Goal: Task Accomplishment & Management: Manage account settings

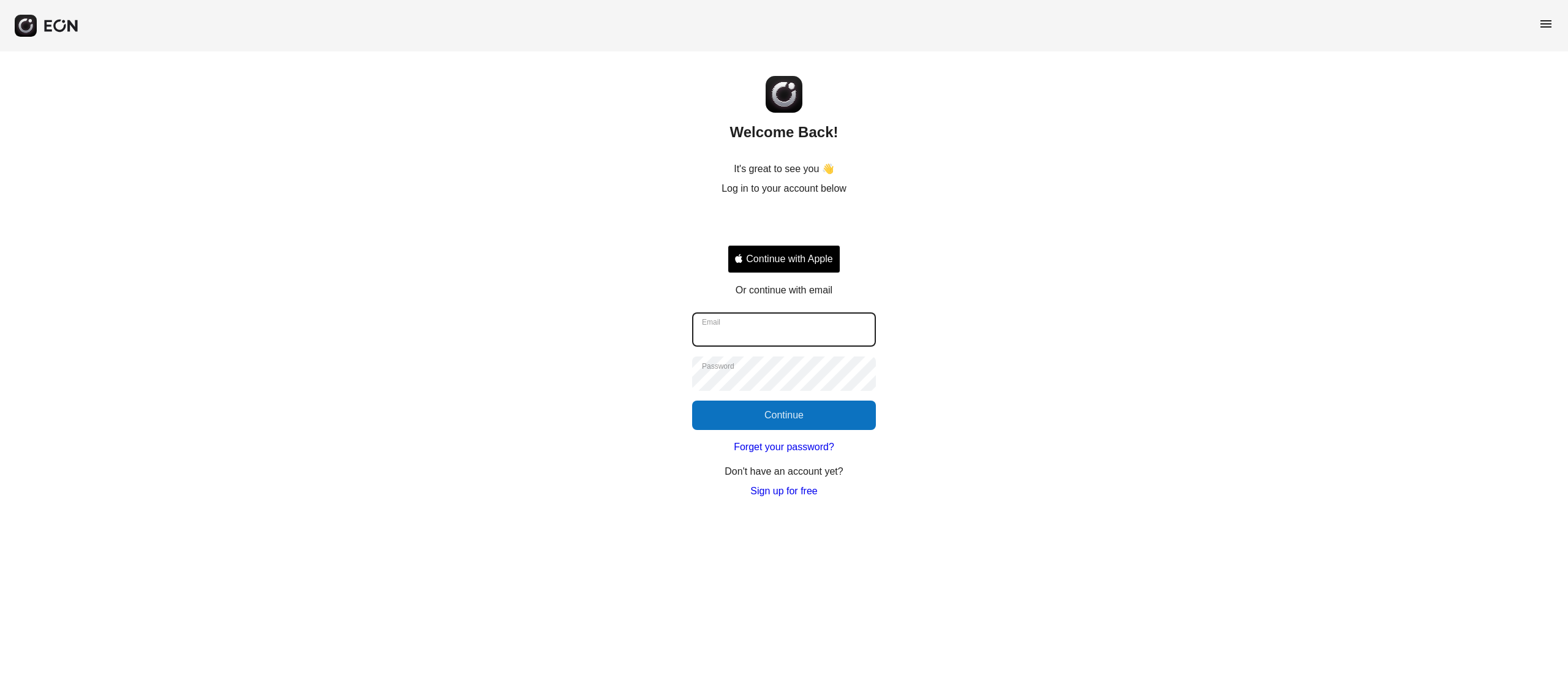
click at [745, 333] on input "Email" at bounding box center [784, 329] width 183 height 34
click at [757, 348] on div "Email Password Continue" at bounding box center [784, 371] width 183 height 118
click at [745, 337] on input "Email" at bounding box center [784, 329] width 183 height 34
paste input "**********"
type input "**********"
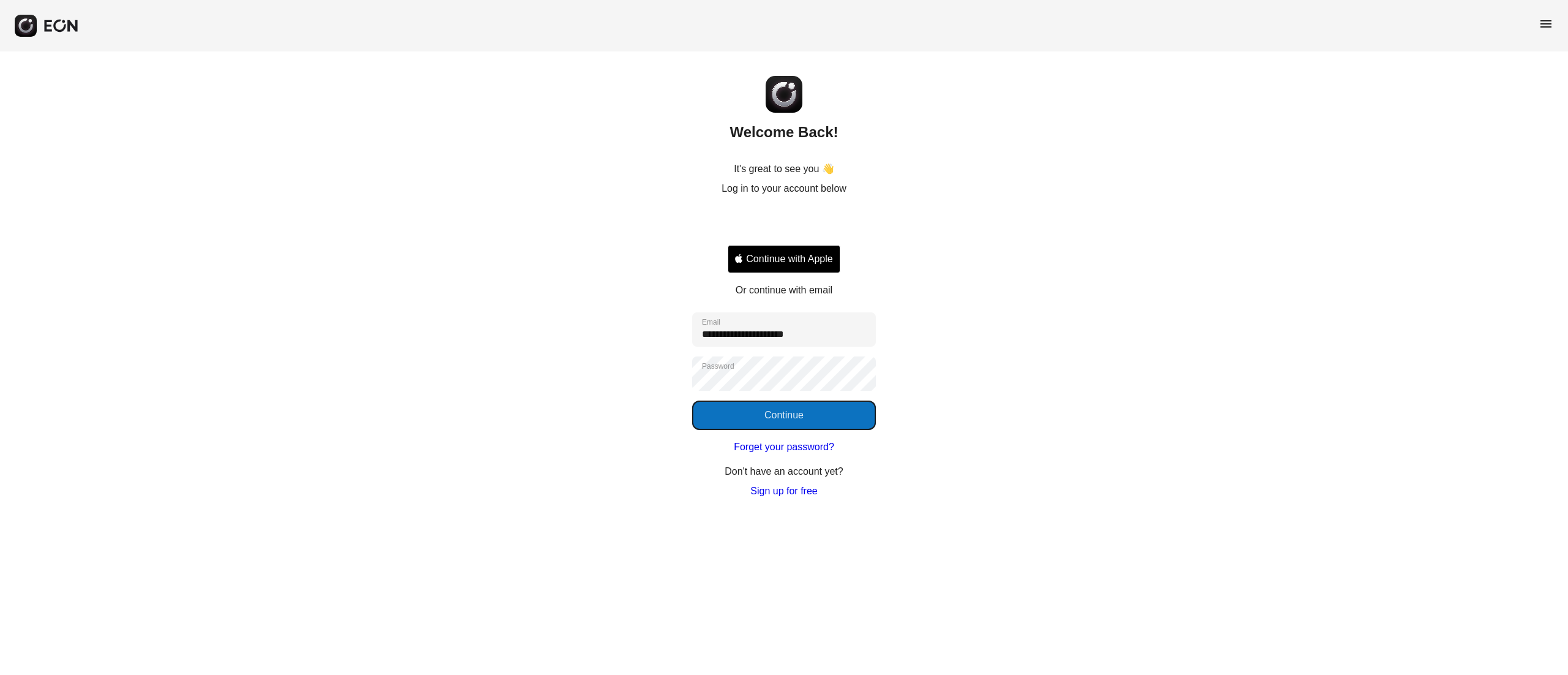
click at [796, 406] on button "Continue" at bounding box center [784, 415] width 183 height 30
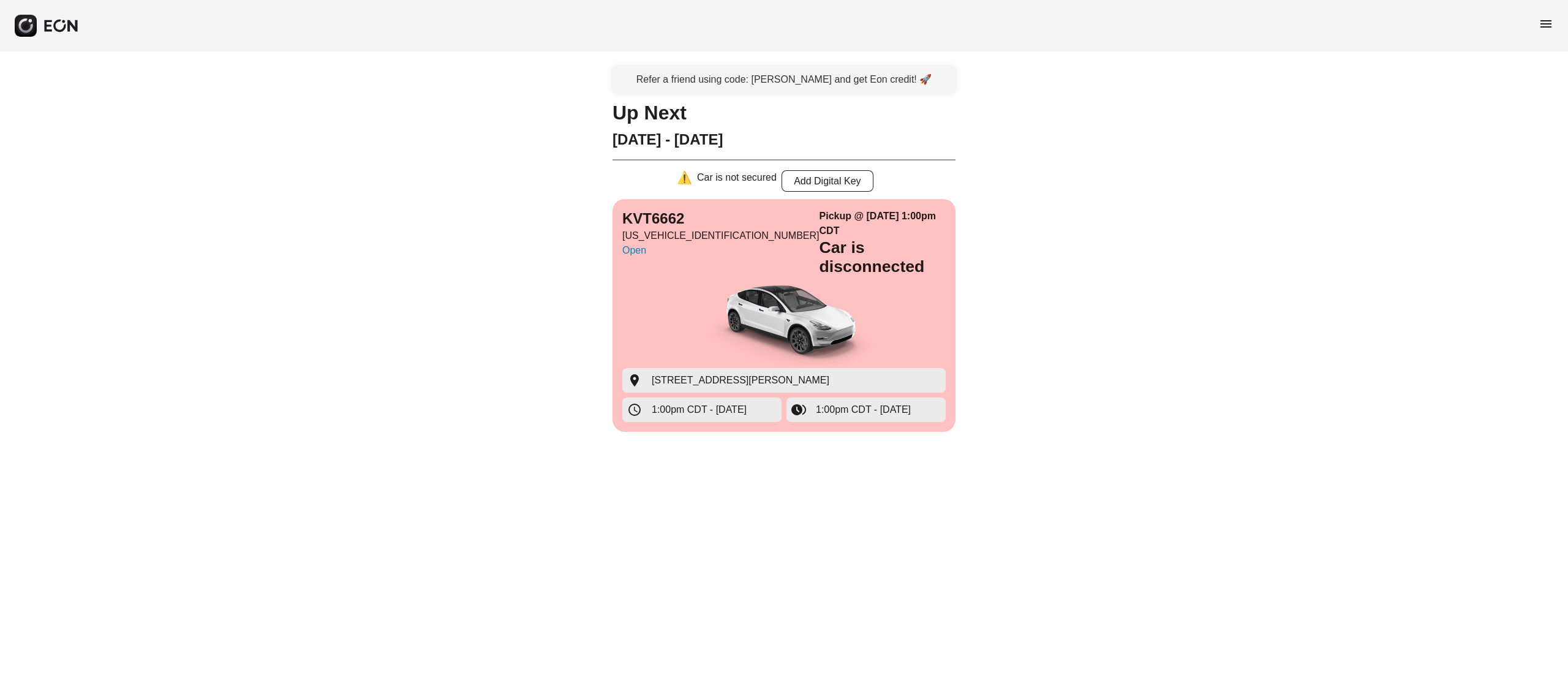
click at [1544, 19] on span "menu" at bounding box center [1546, 24] width 15 height 15
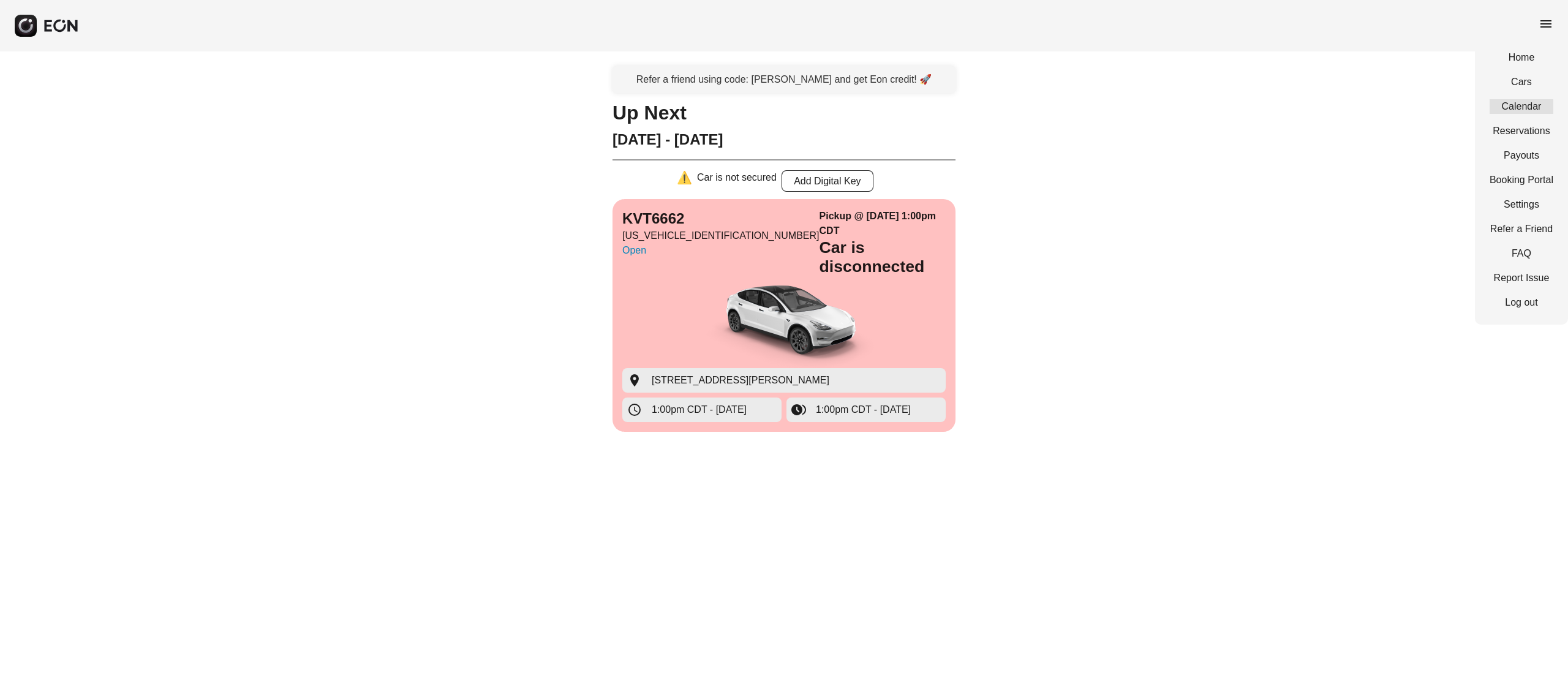
click at [1518, 106] on link "Calendar" at bounding box center [1521, 107] width 64 height 15
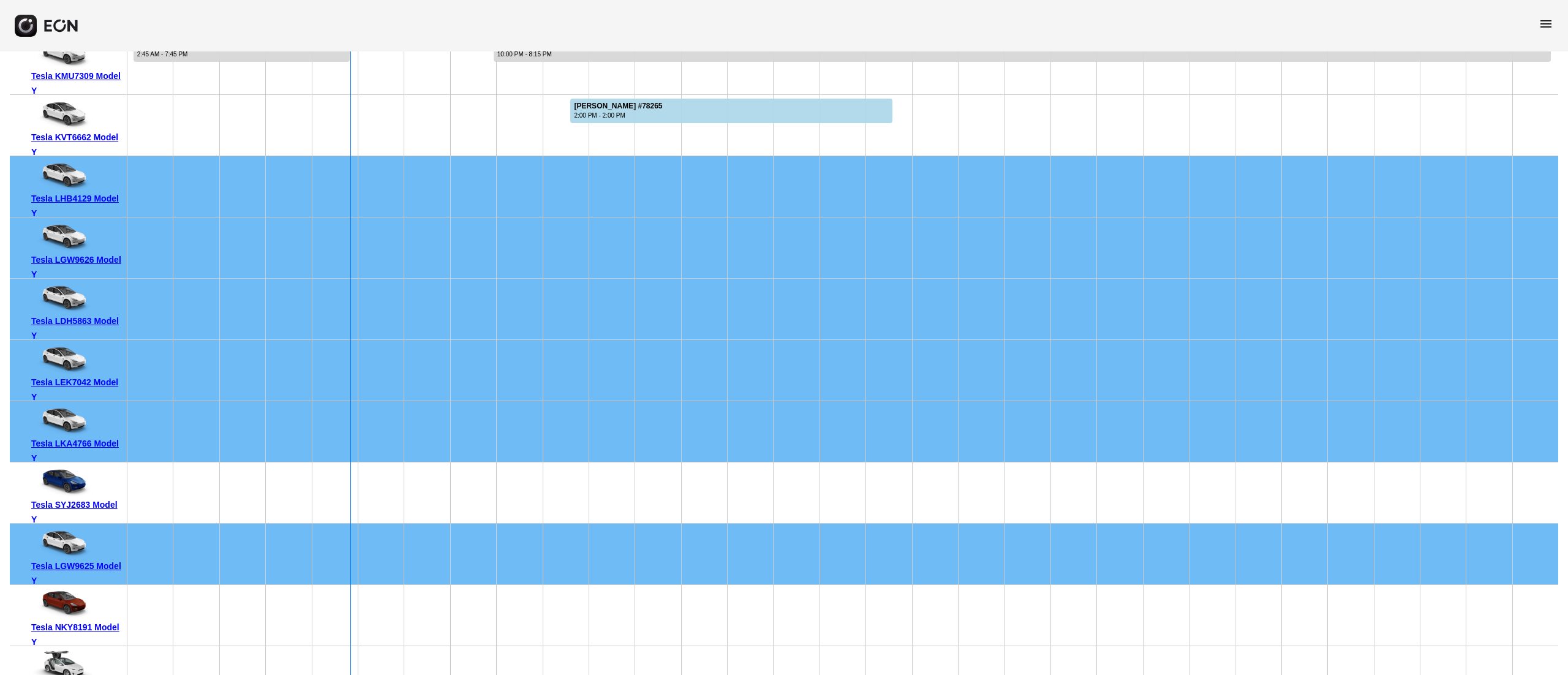
scroll to position [108, 0]
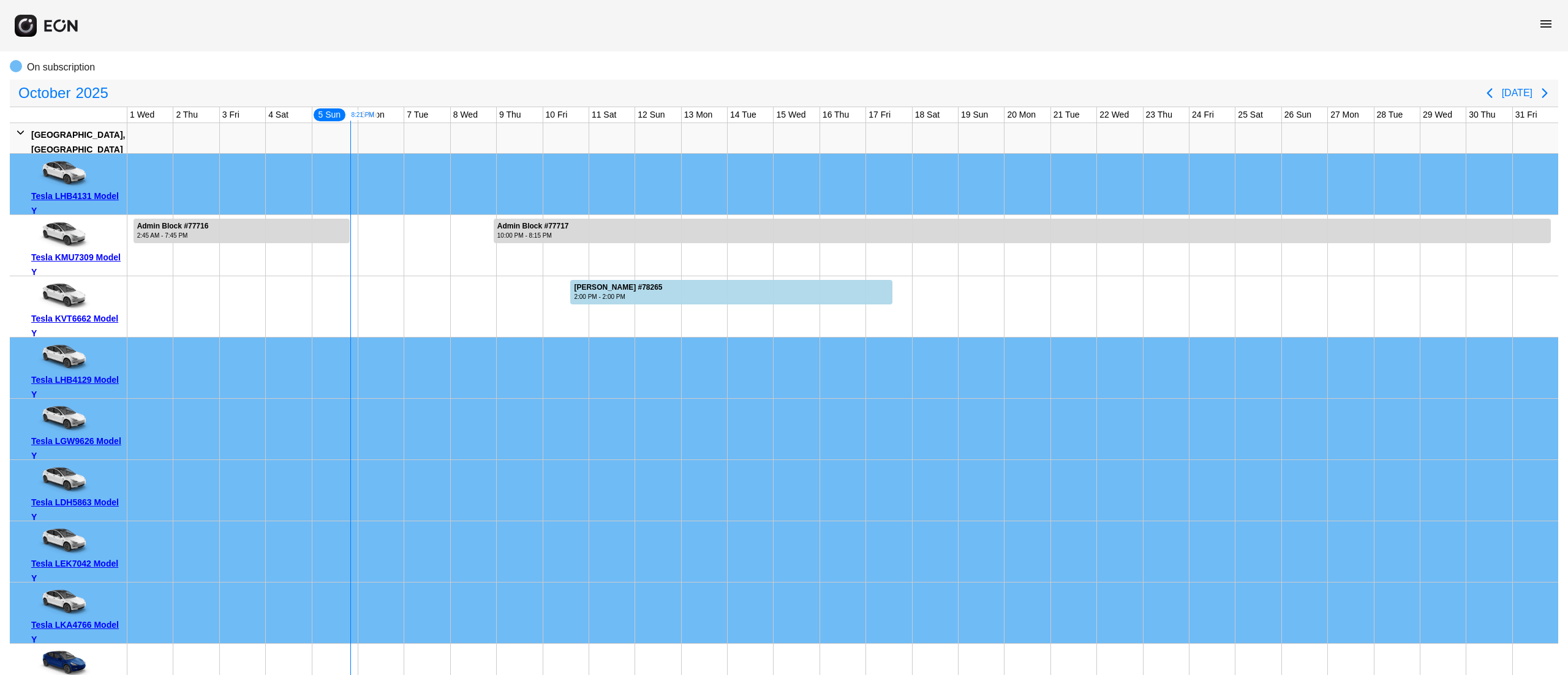
click at [101, 257] on div "Tesla KMU7309 Model Y" at bounding box center [77, 265] width 91 height 30
click at [89, 320] on div "Tesla KVT6662 Model Y" at bounding box center [77, 326] width 91 height 30
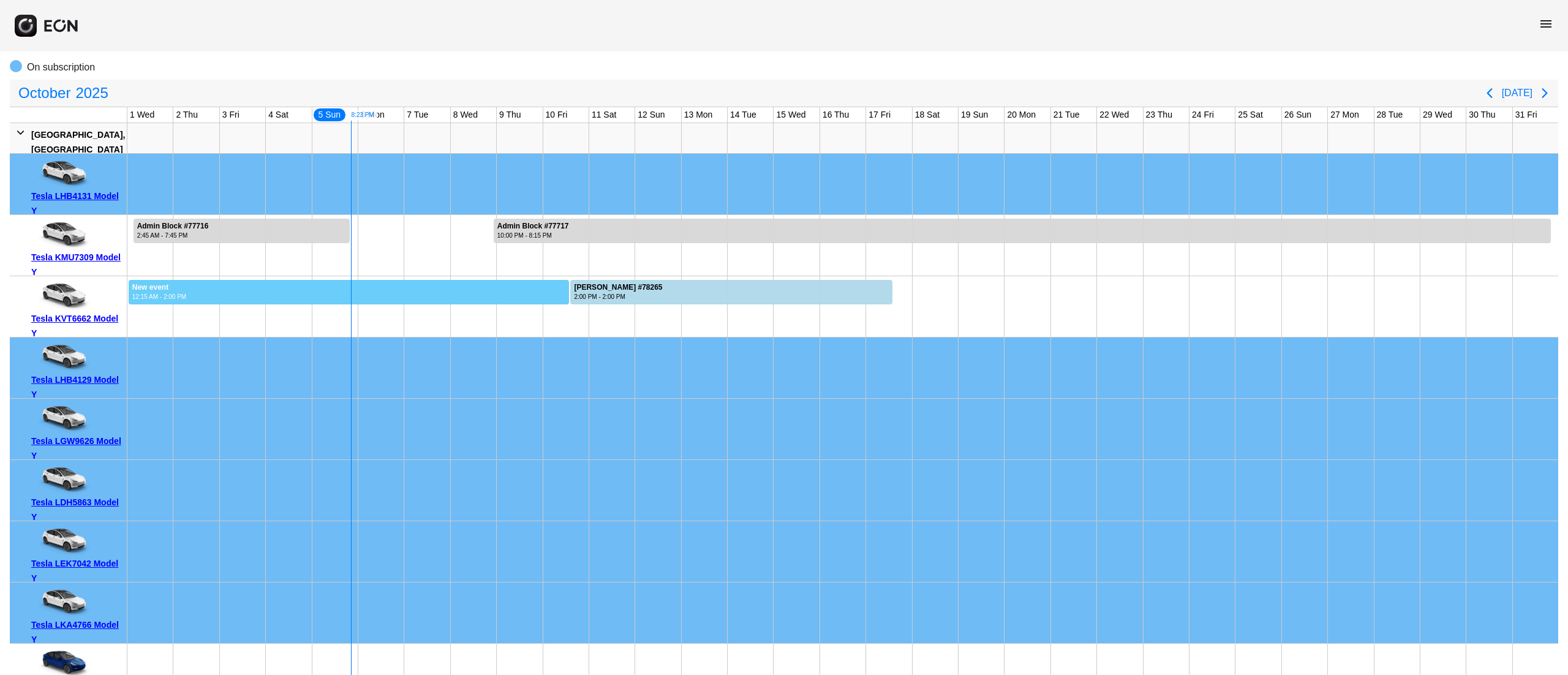
drag, startPoint x: 128, startPoint y: 293, endPoint x: 569, endPoint y: 311, distance: 441.4
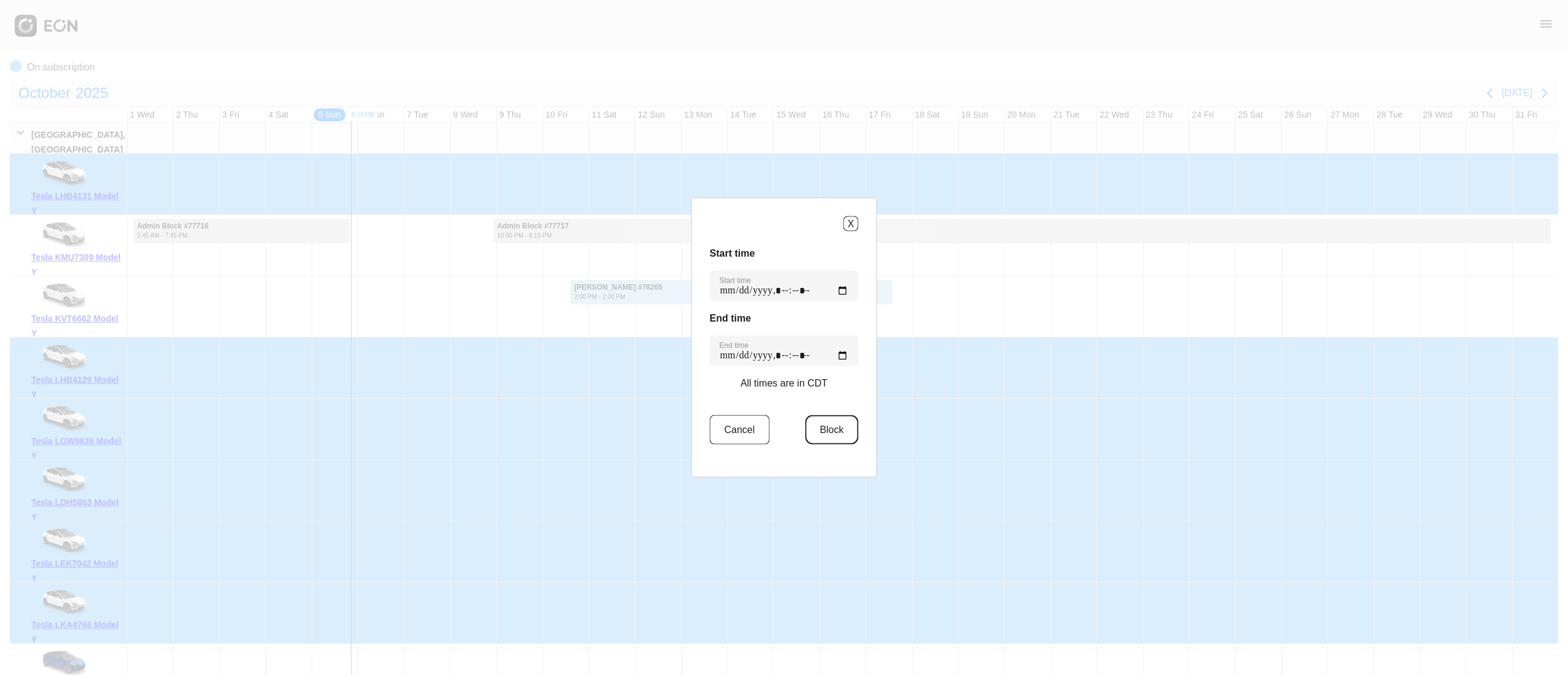
click at [839, 431] on button "Block" at bounding box center [831, 430] width 53 height 30
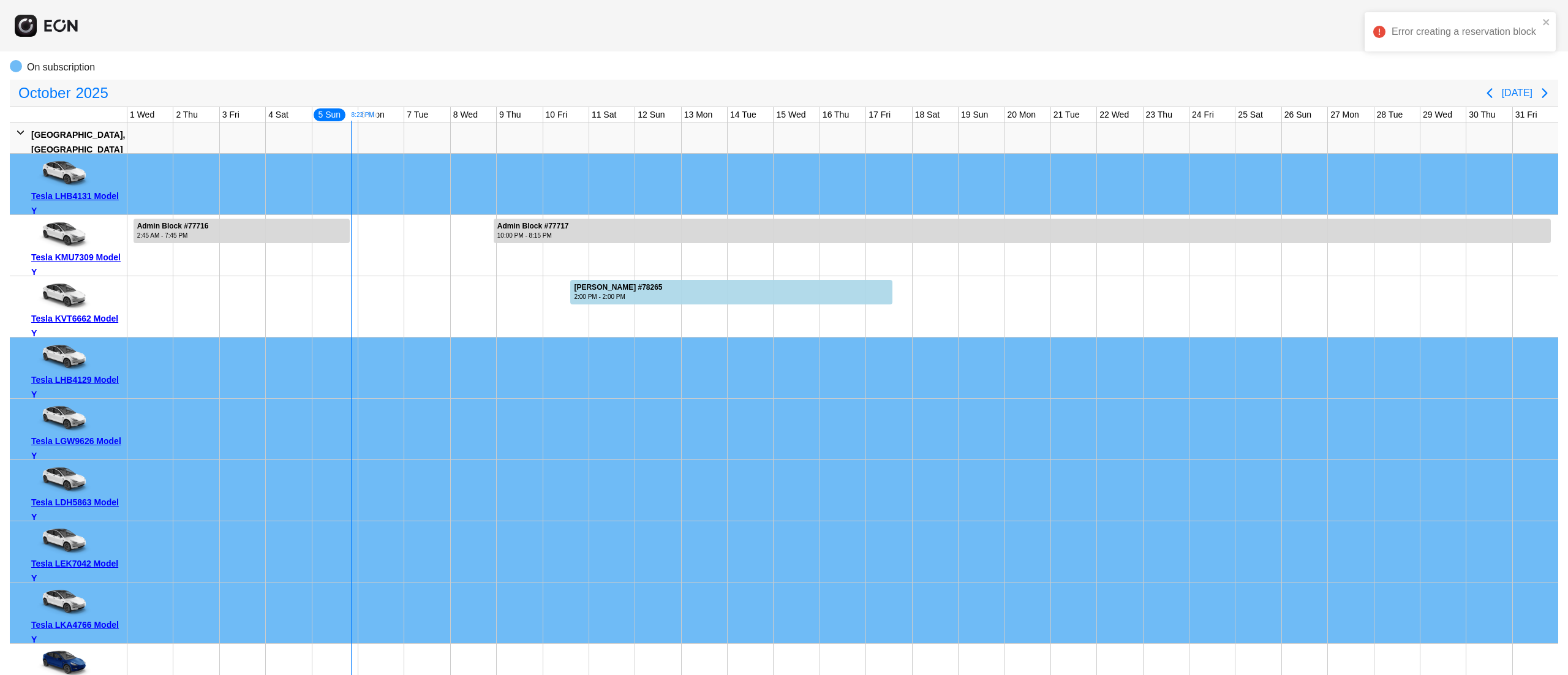
click at [96, 326] on div "Tesla KVT6662 Model Y" at bounding box center [77, 326] width 91 height 30
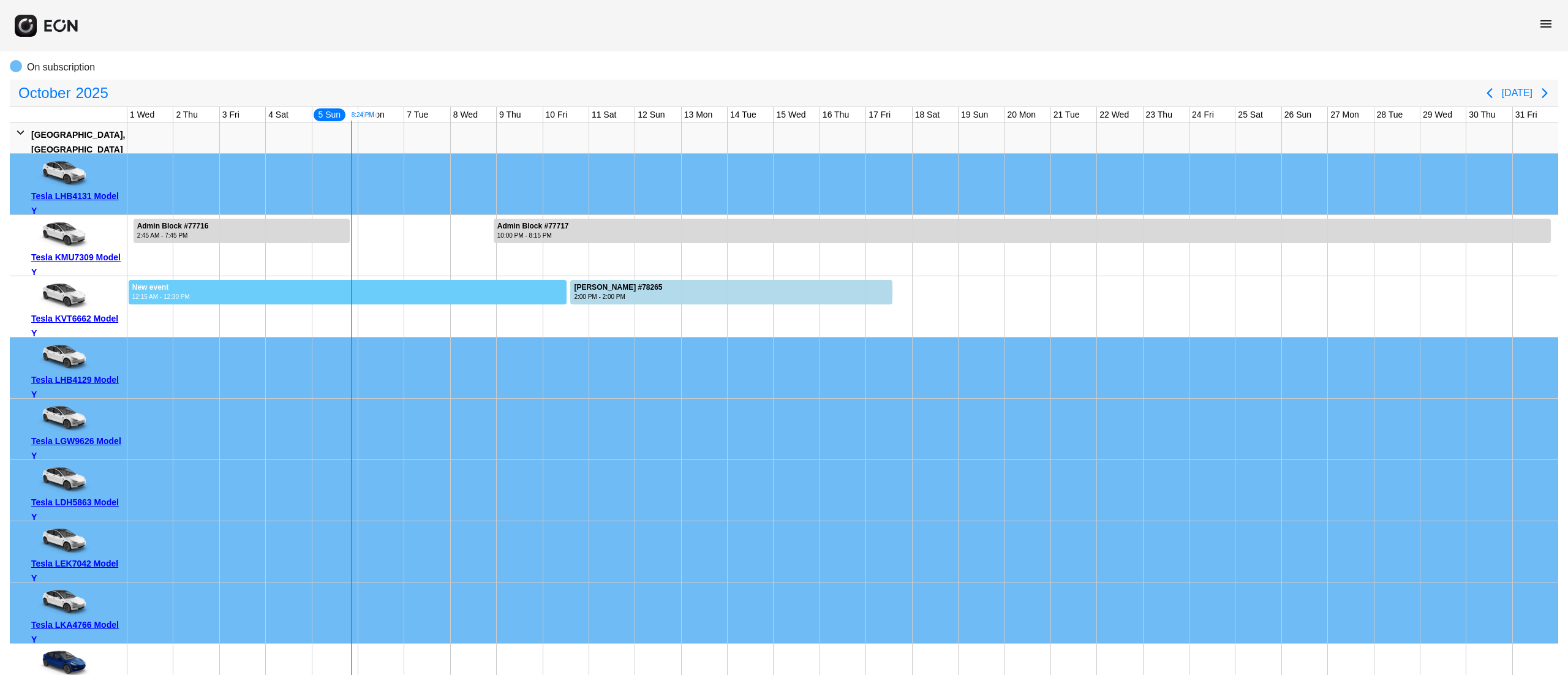
drag, startPoint x: 128, startPoint y: 295, endPoint x: 567, endPoint y: 319, distance: 439.7
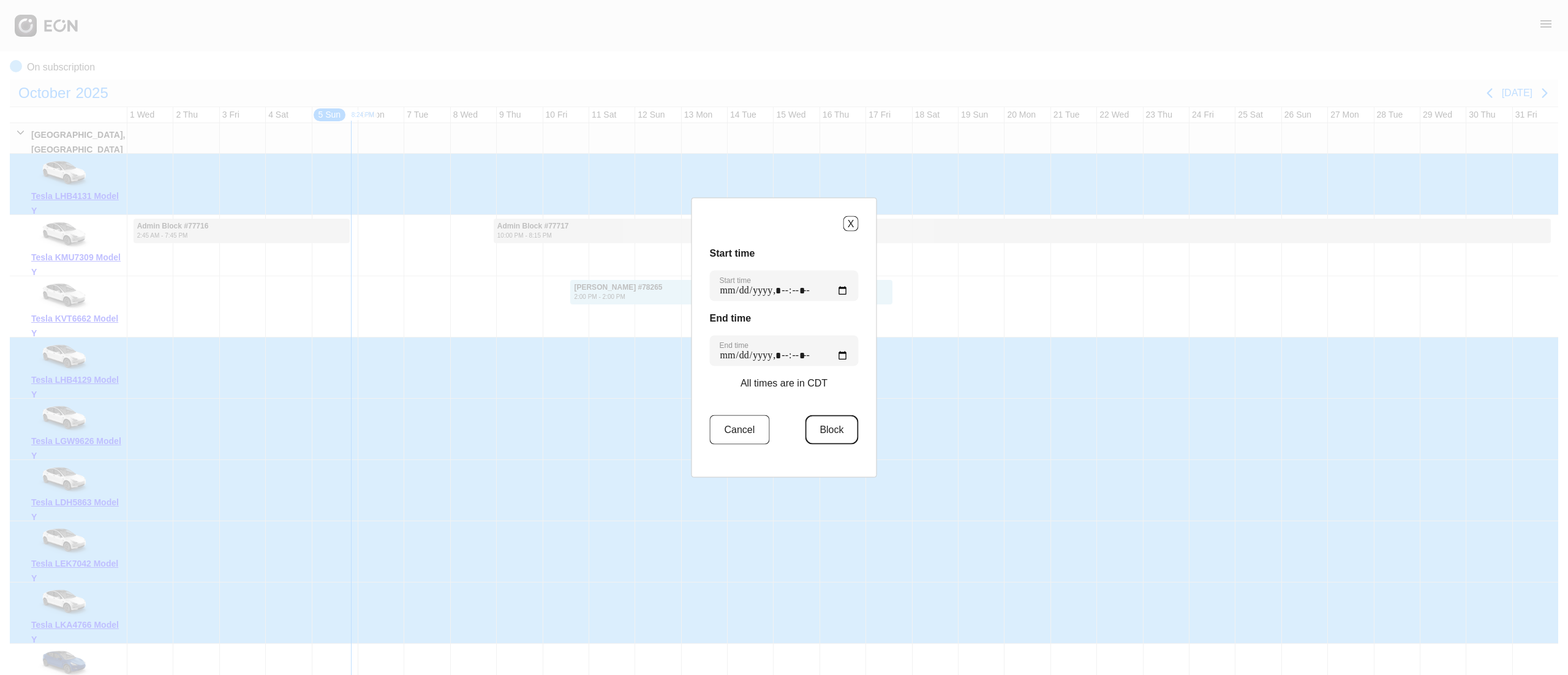
click at [822, 434] on button "Block" at bounding box center [831, 430] width 53 height 30
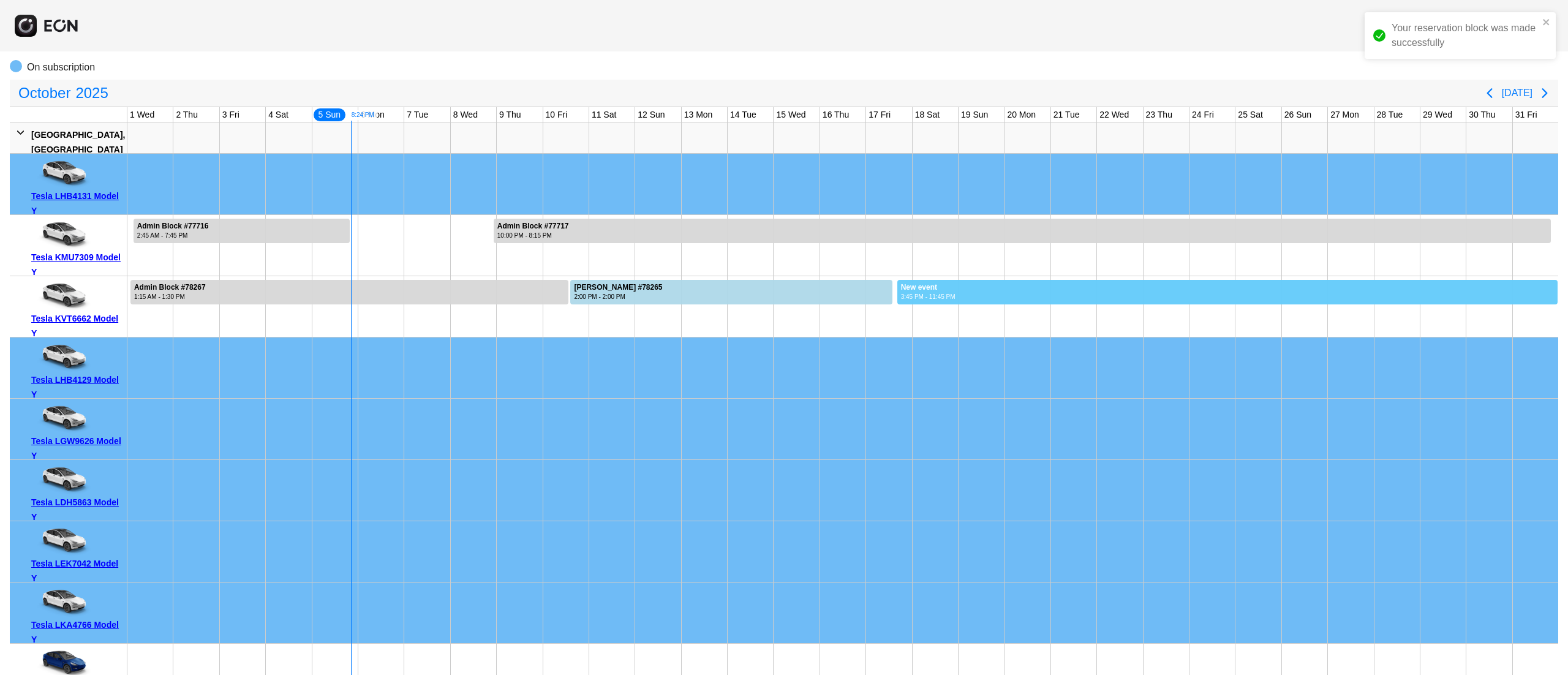
drag, startPoint x: 897, startPoint y: 299, endPoint x: 1567, endPoint y: 276, distance: 670.4
click at [1567, 276] on div "Your reservation block was made successfully Select a Location Search calendar …" at bounding box center [784, 559] width 1568 height 1211
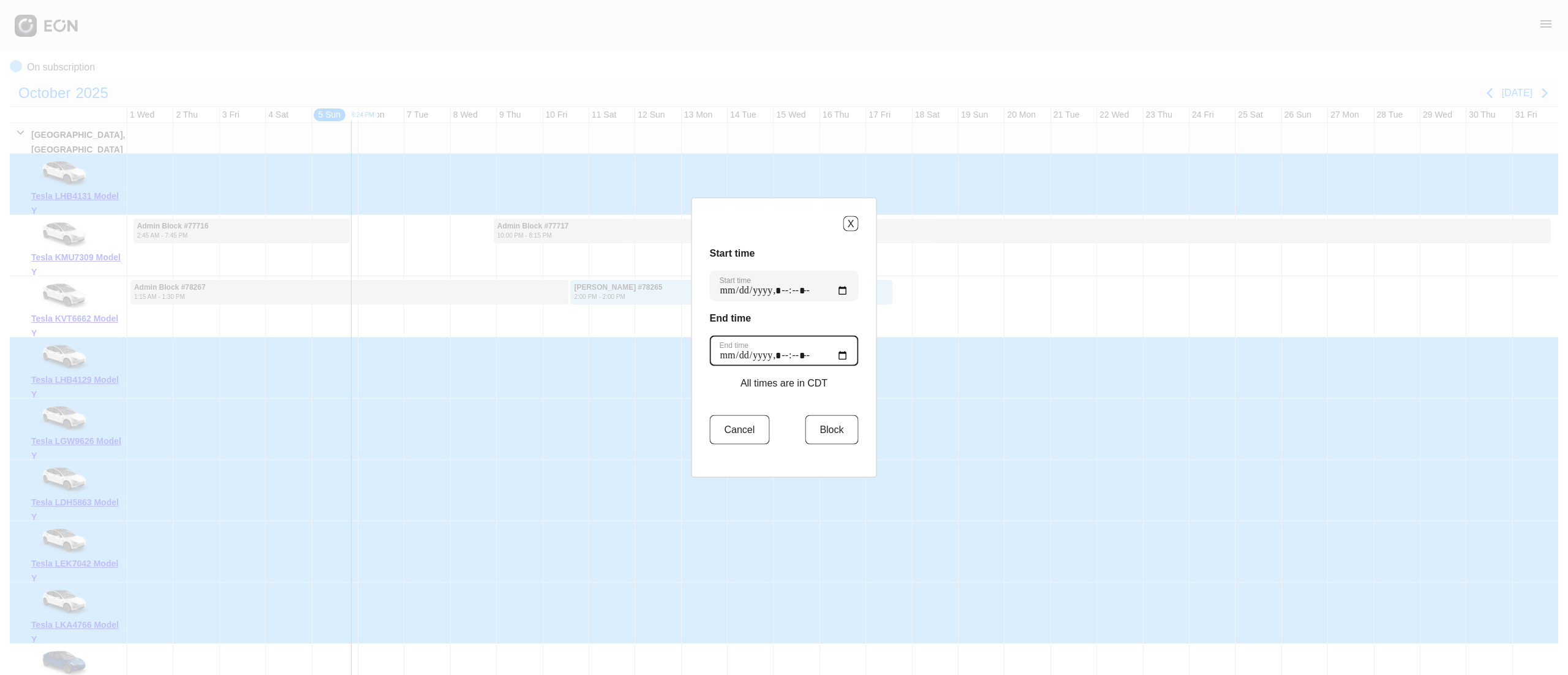
click at [838, 356] on time "End time" at bounding box center [784, 351] width 149 height 31
type time "**********"
click at [821, 438] on button "Block" at bounding box center [831, 430] width 53 height 30
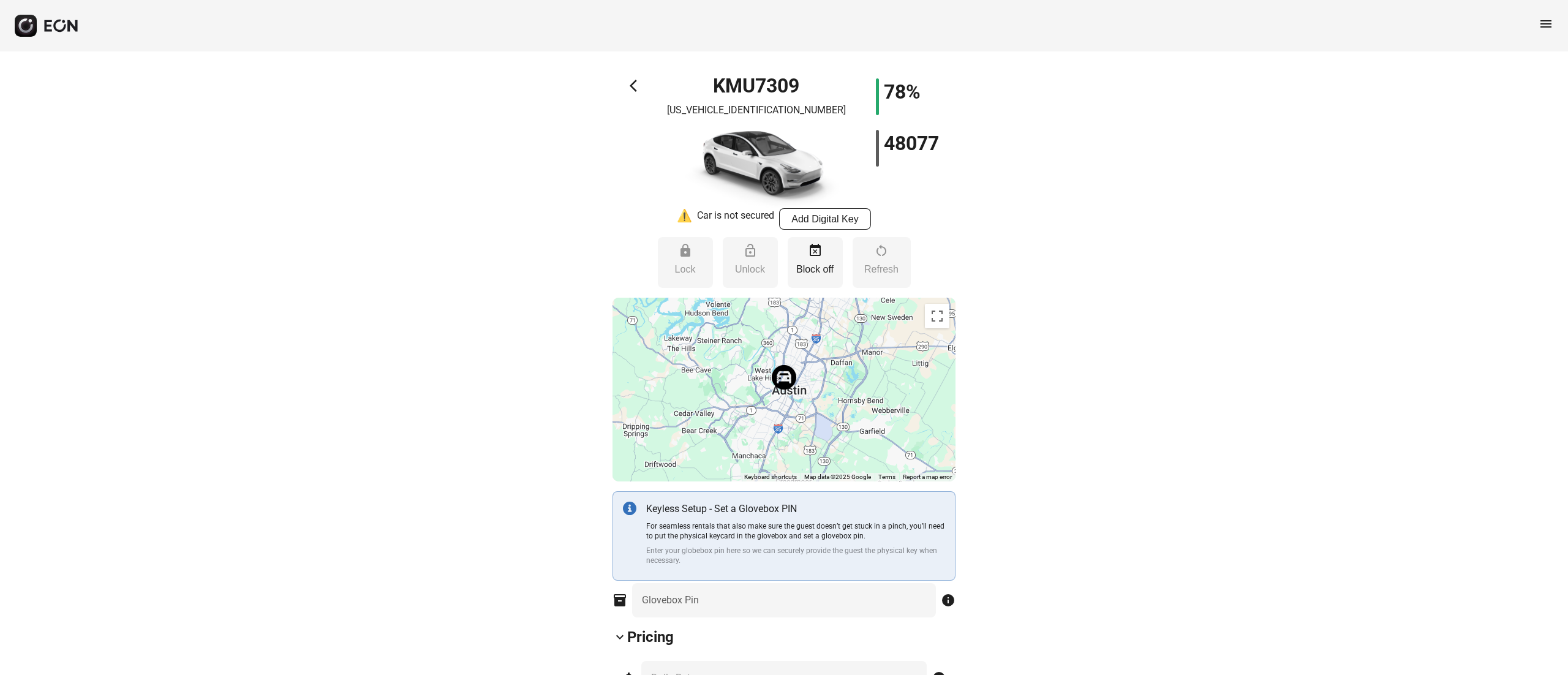
click at [748, 81] on h1 "KMU7309" at bounding box center [756, 86] width 86 height 15
copy h1 "KMU7309"
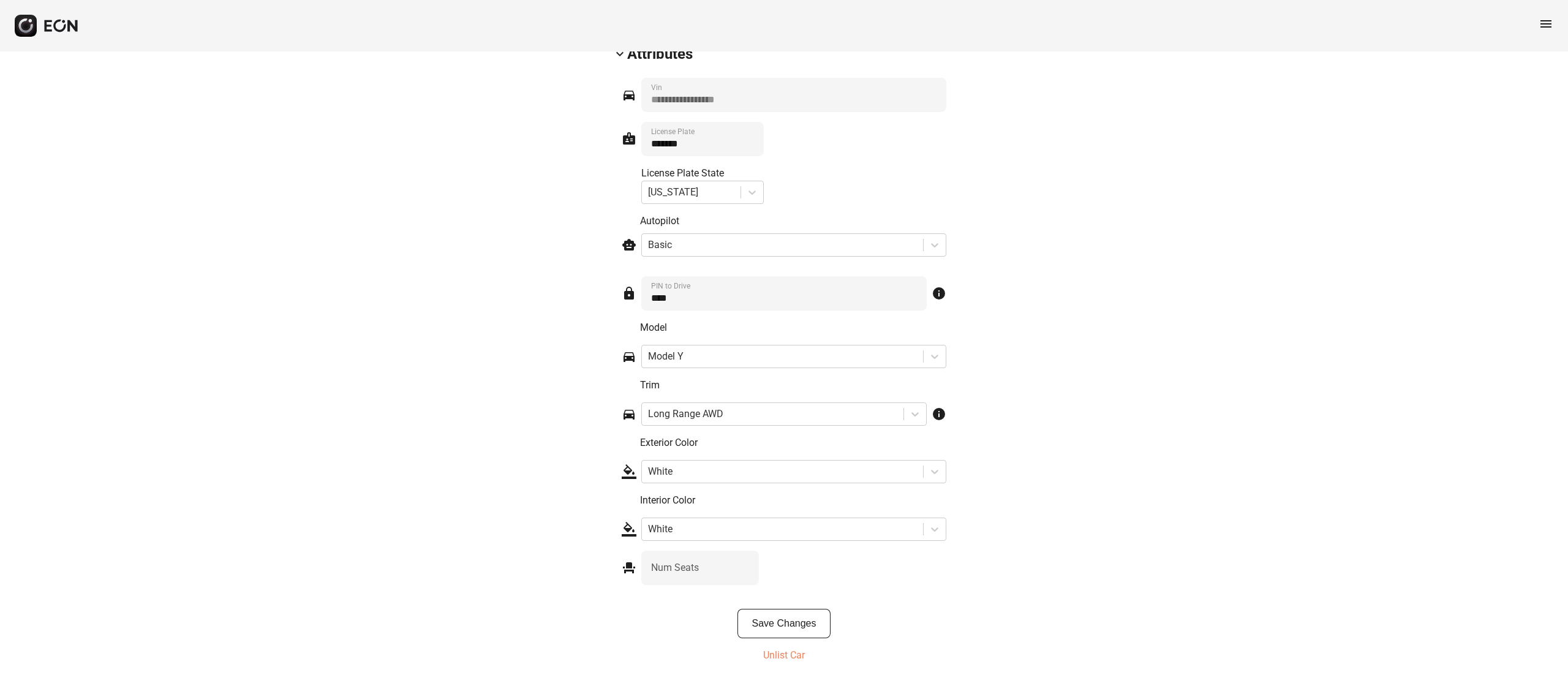
scroll to position [1737, 0]
click at [786, 651] on p "Unlist Car" at bounding box center [784, 651] width 42 height 15
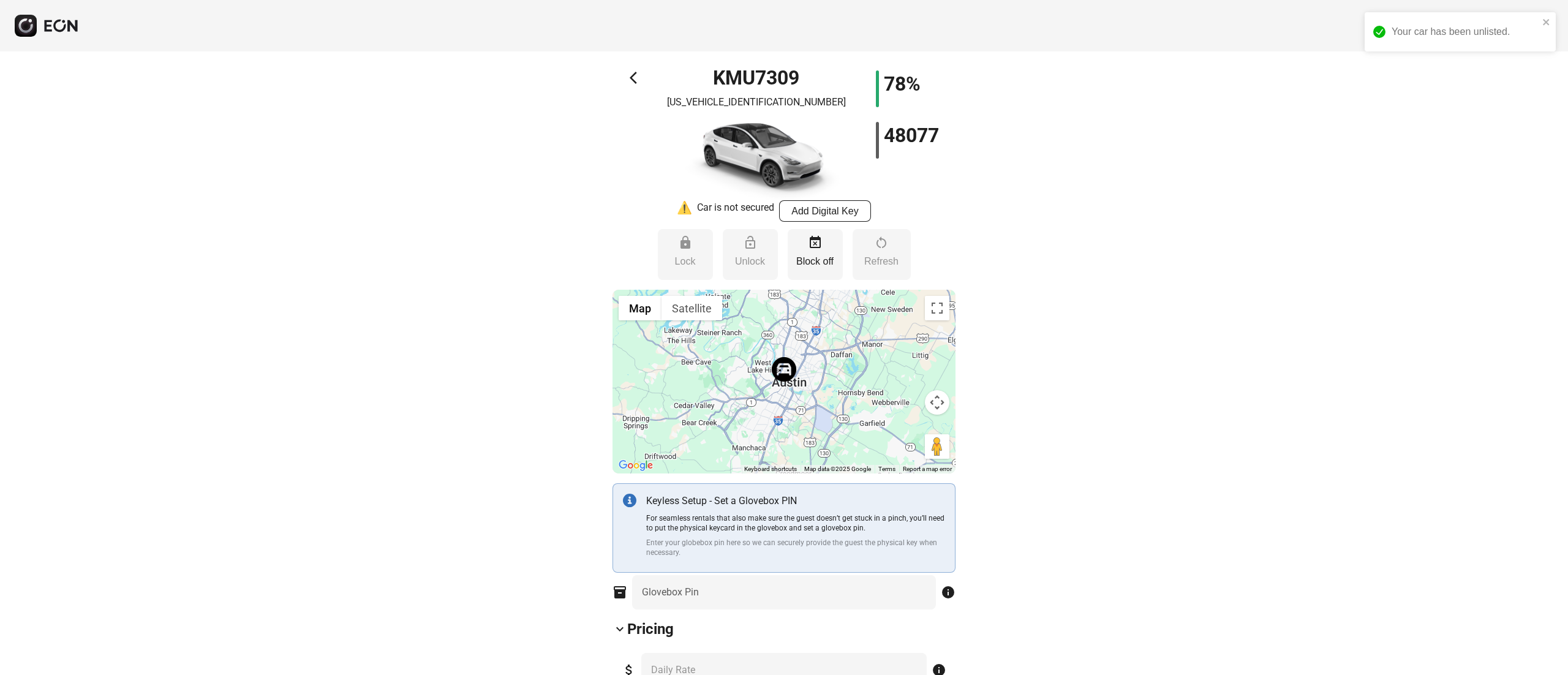
scroll to position [0, 0]
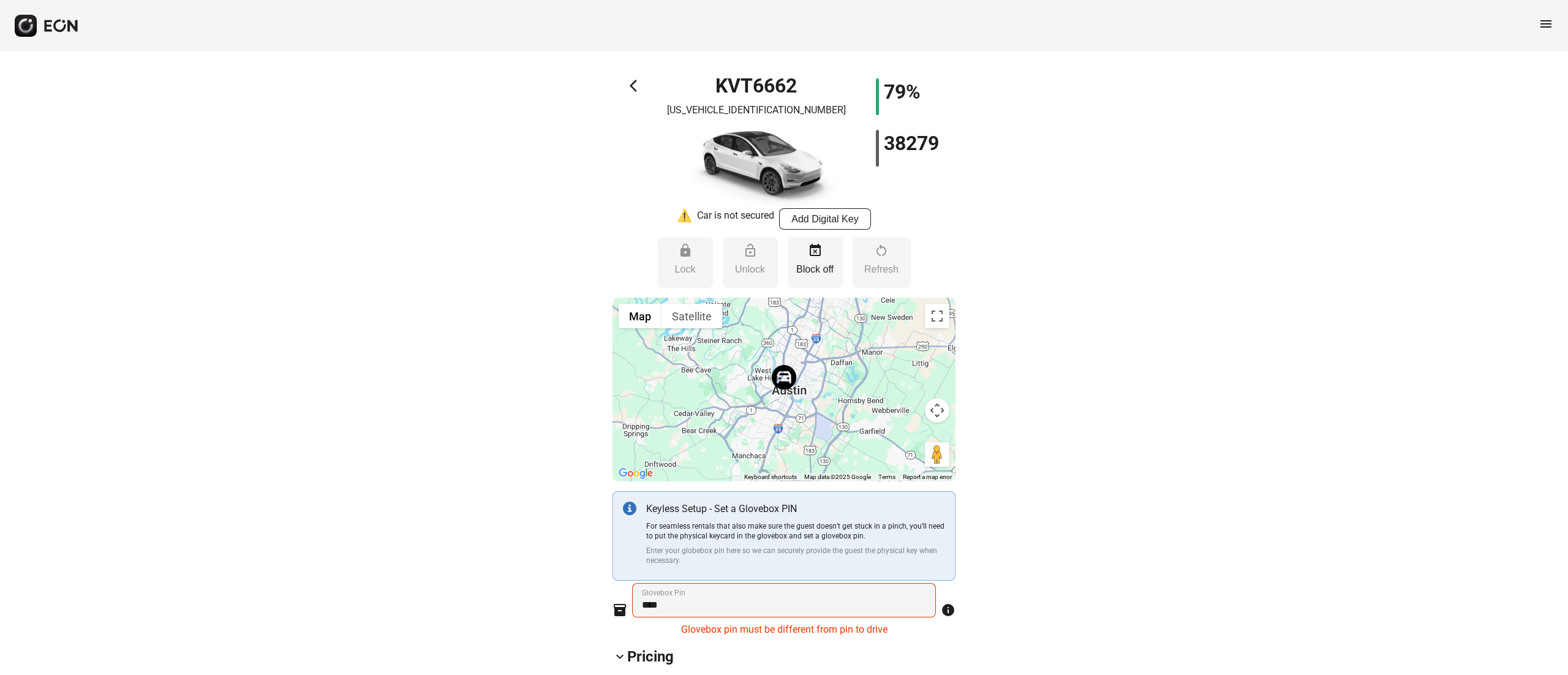
click at [755, 79] on h1 "KVT6662" at bounding box center [755, 86] width 81 height 15
copy h1 "KVT6662"
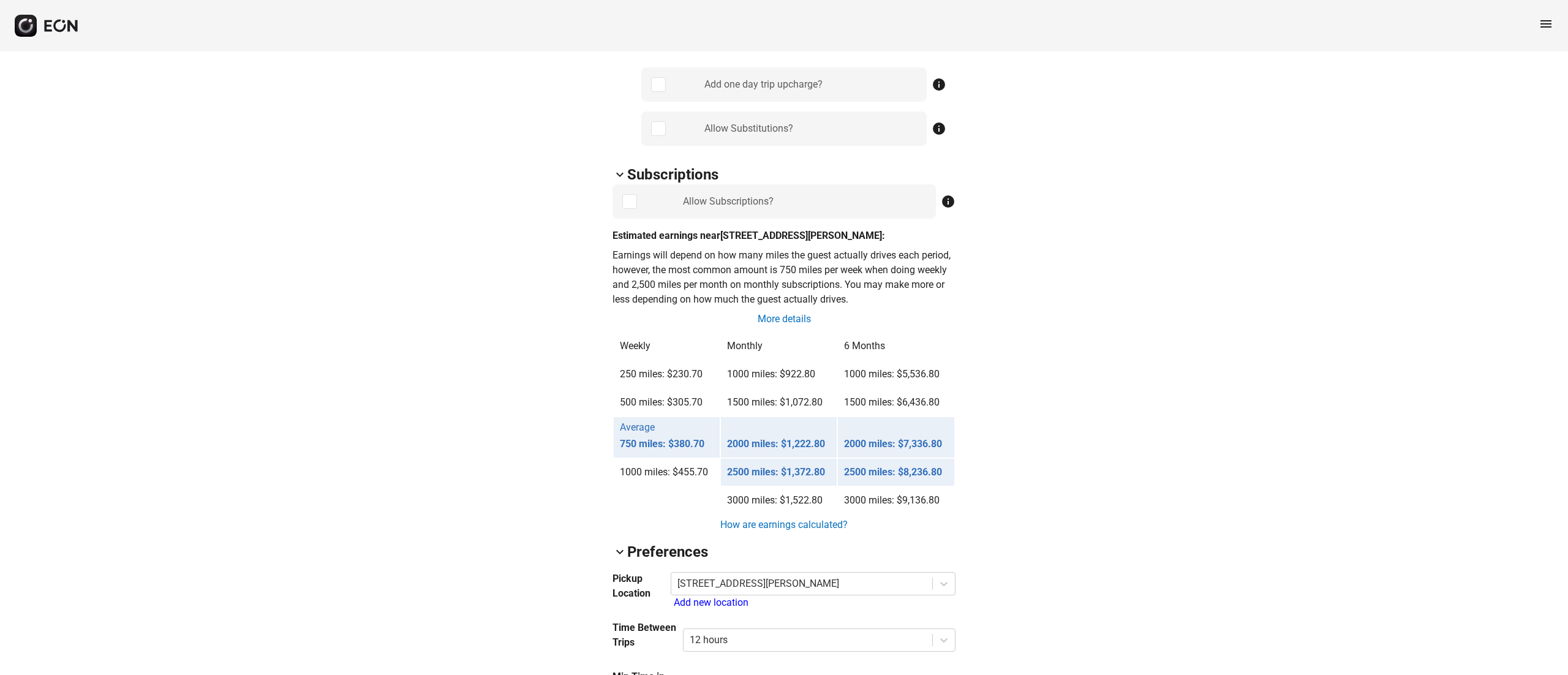
scroll to position [797, 0]
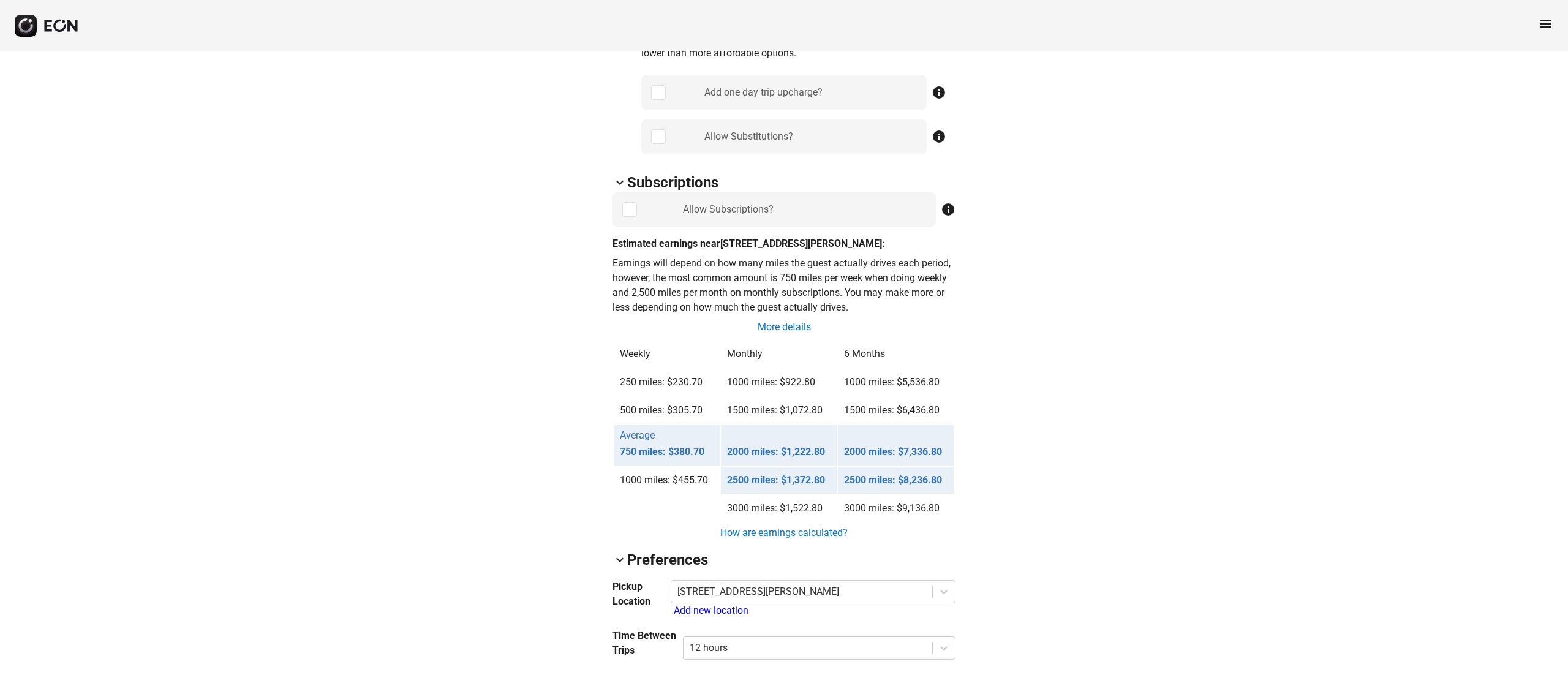
click at [631, 198] on div "Allow Subscriptions?" at bounding box center [774, 209] width 323 height 34
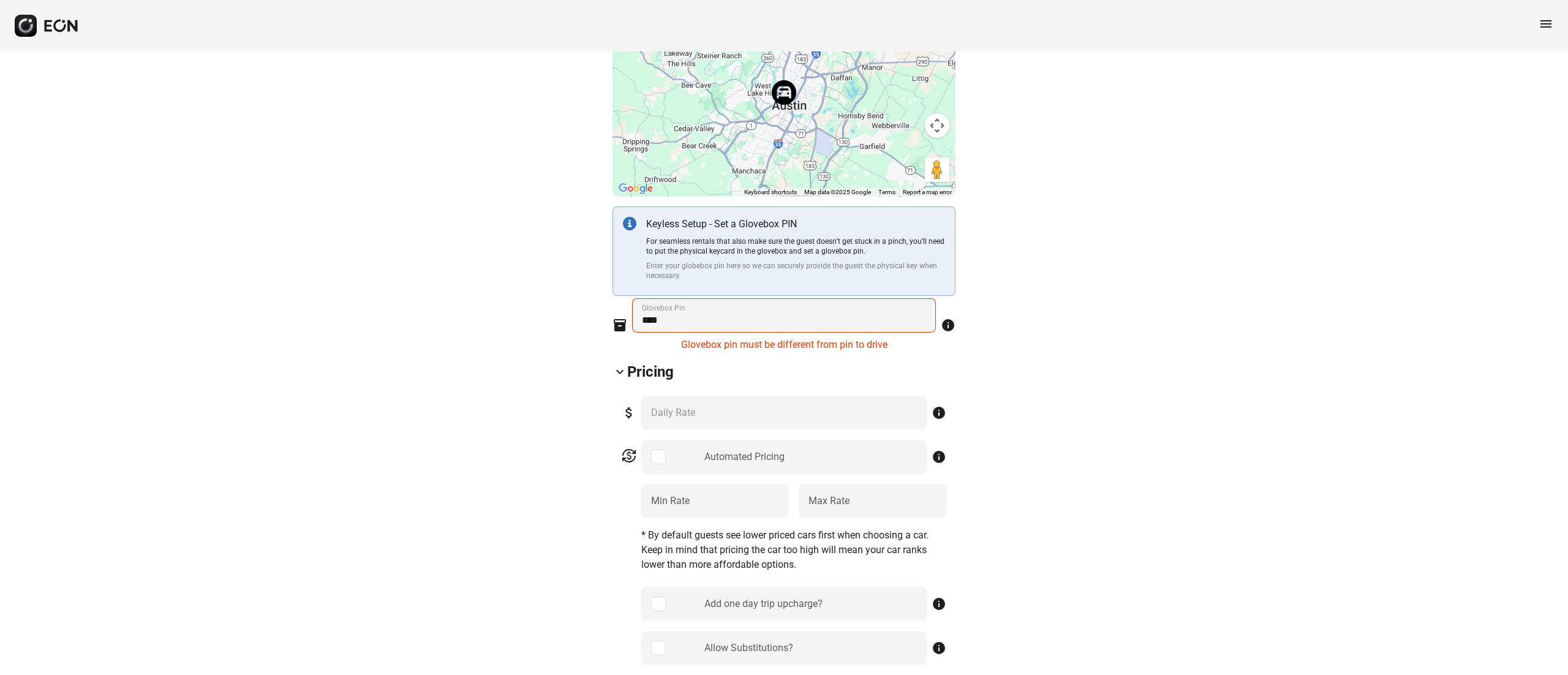
scroll to position [0, 0]
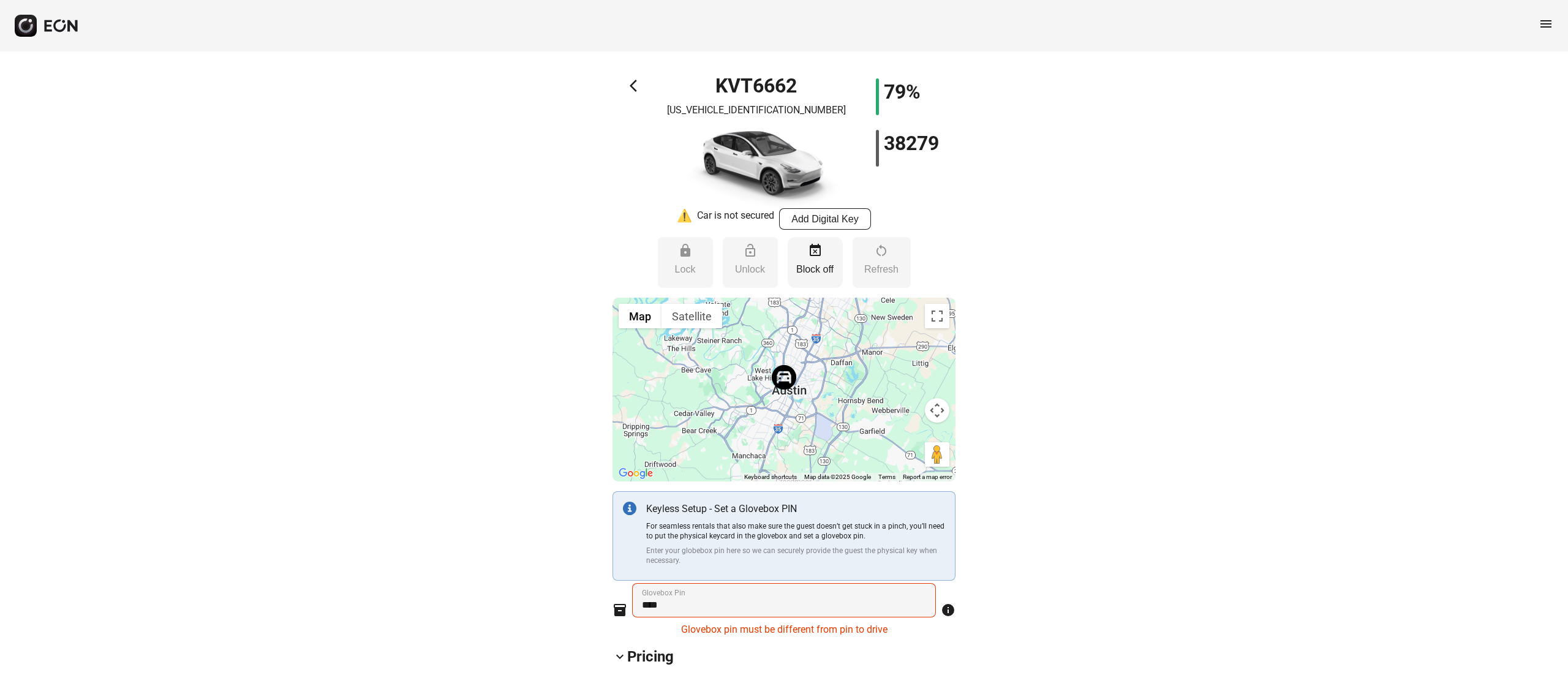
click at [812, 261] on button "event_busy Block off" at bounding box center [815, 263] width 55 height 51
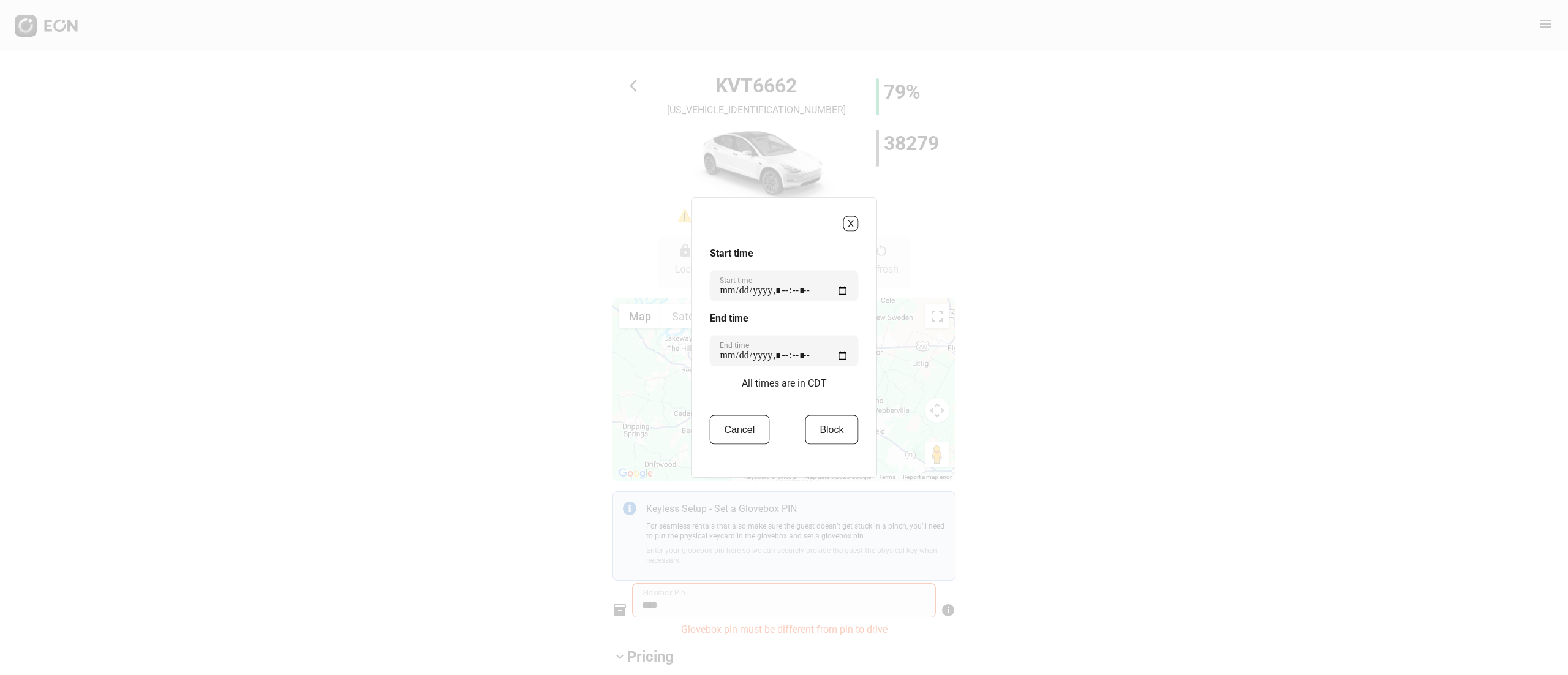
click at [839, 213] on div "X Start time Start time End time End time All times are in CDT Cancel Block" at bounding box center [784, 338] width 185 height 280
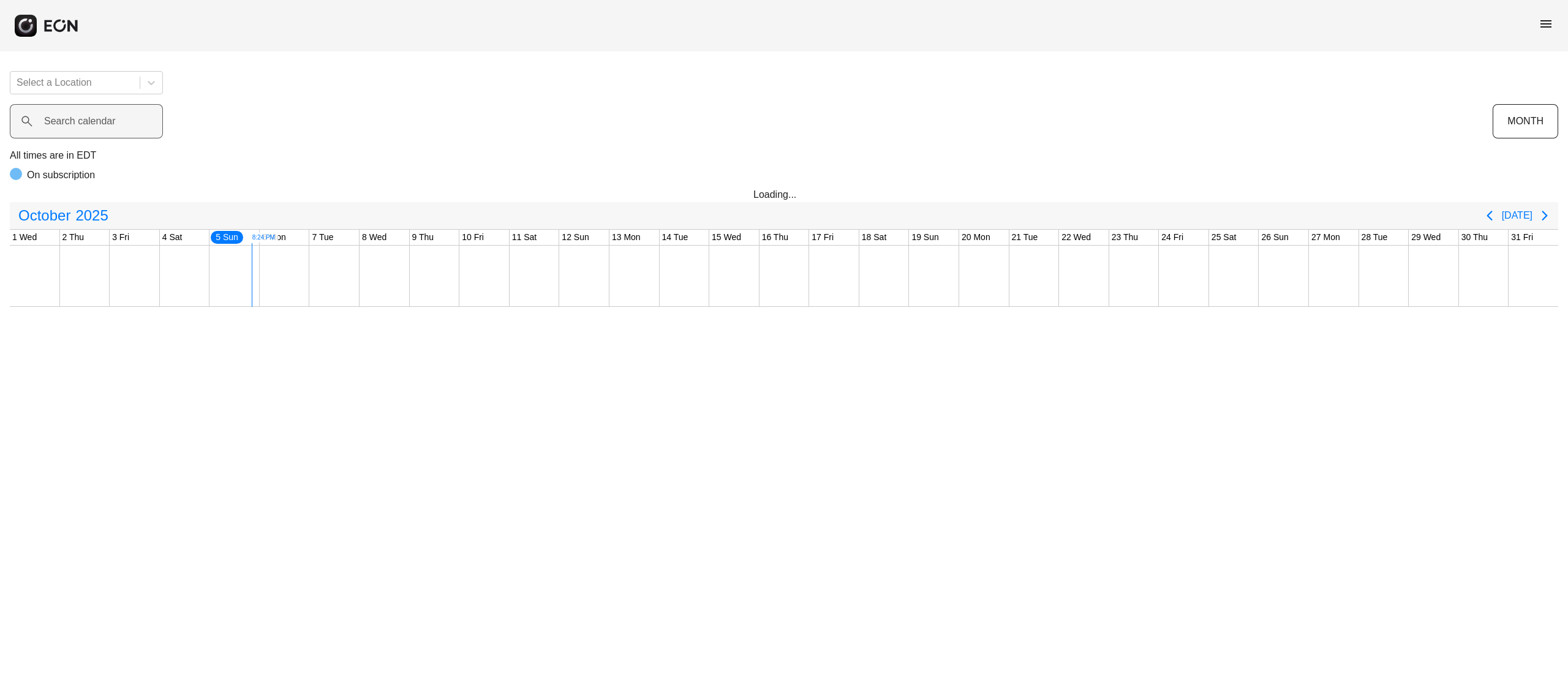
click at [91, 127] on label "Search calendar" at bounding box center [80, 121] width 72 height 15
click at [91, 127] on calendar "Search calendar" at bounding box center [87, 121] width 153 height 34
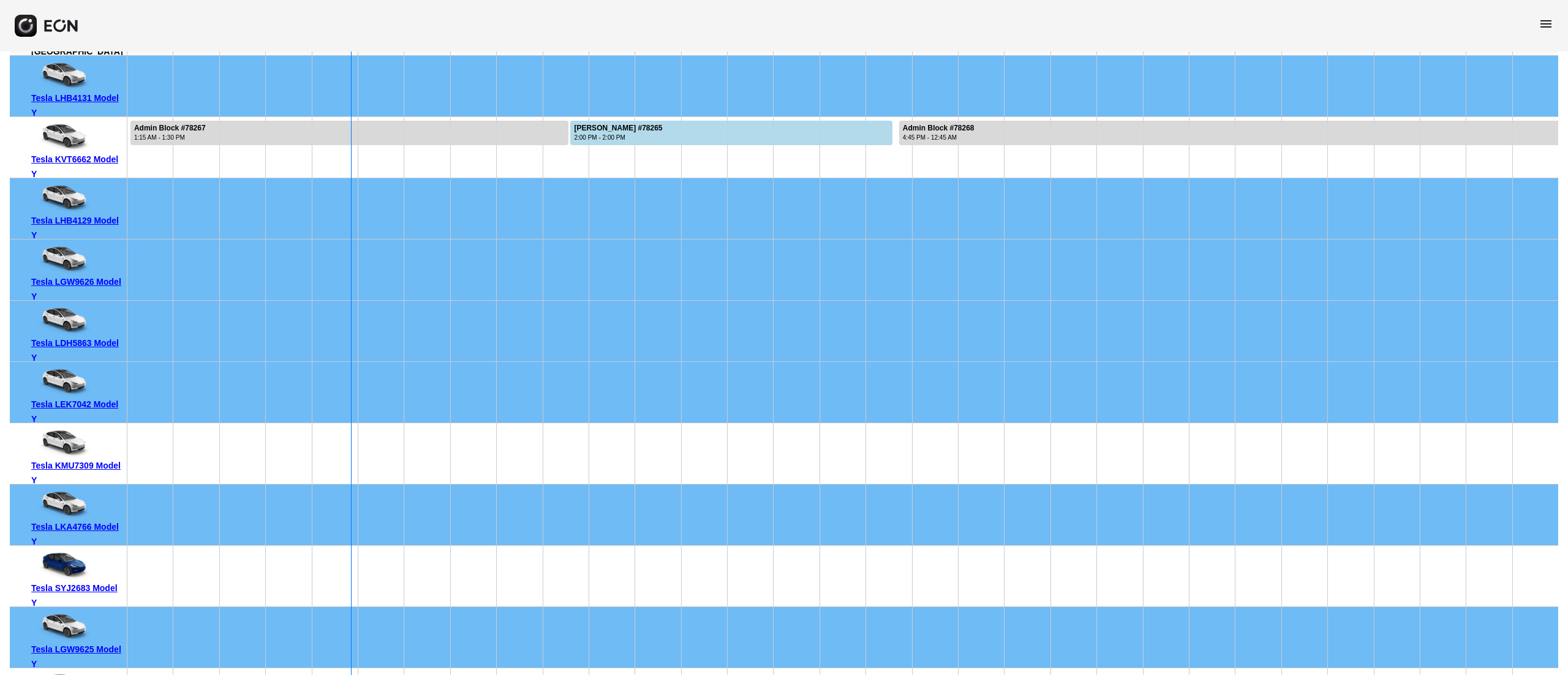
scroll to position [245, 0]
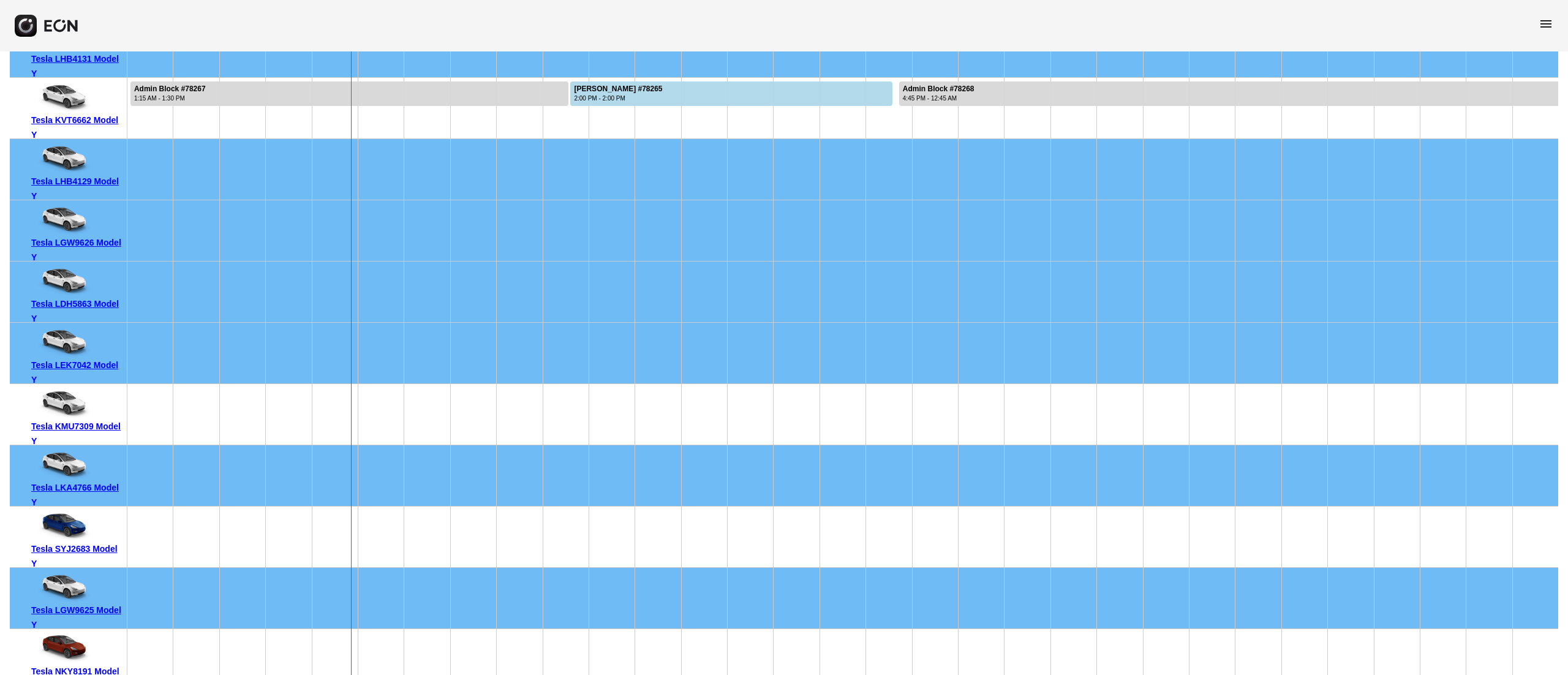
click at [88, 426] on div "Tesla KMU7309 Model Y" at bounding box center [77, 434] width 91 height 30
click at [92, 543] on div "Tesla SYJ2683 Model Y" at bounding box center [77, 556] width 91 height 30
click at [112, 493] on div "Tesla LKA4766 Model Y" at bounding box center [77, 495] width 91 height 30
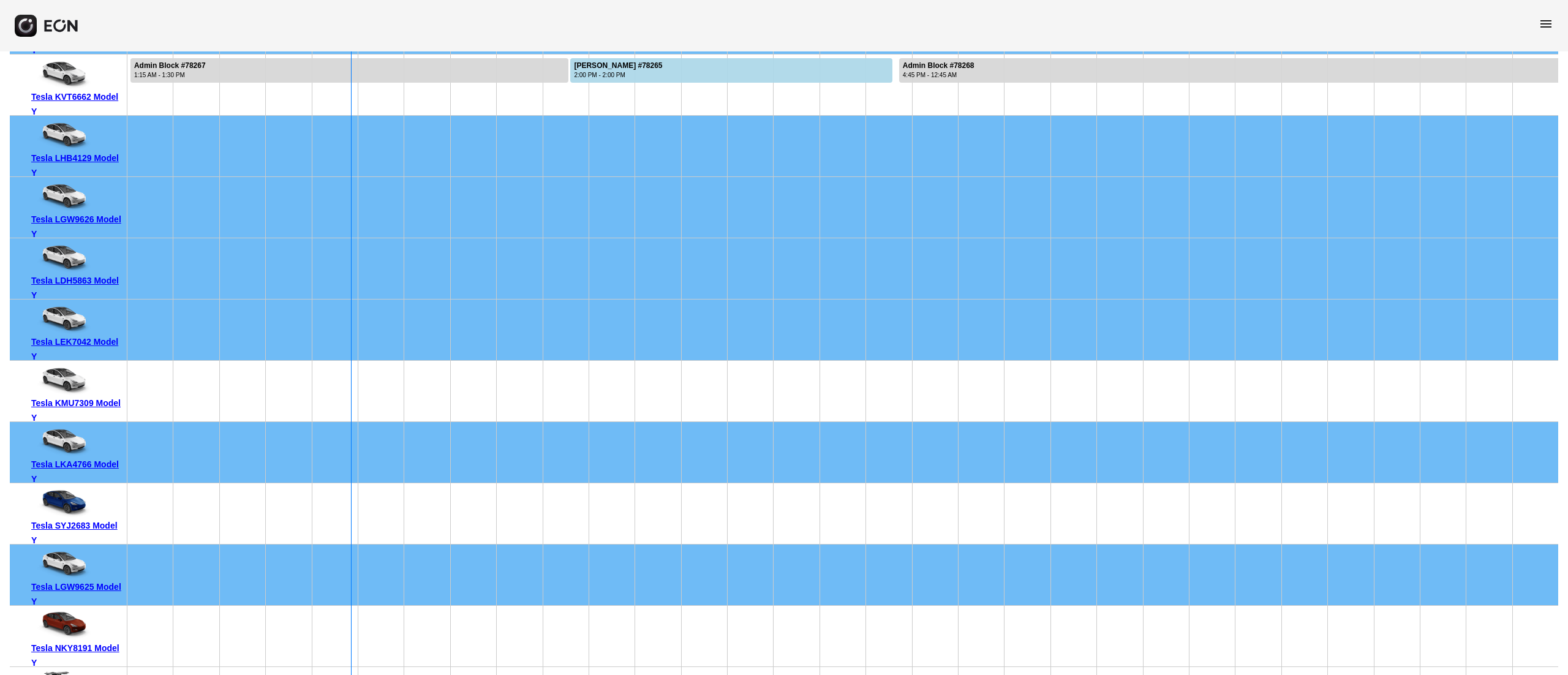
scroll to position [122, 0]
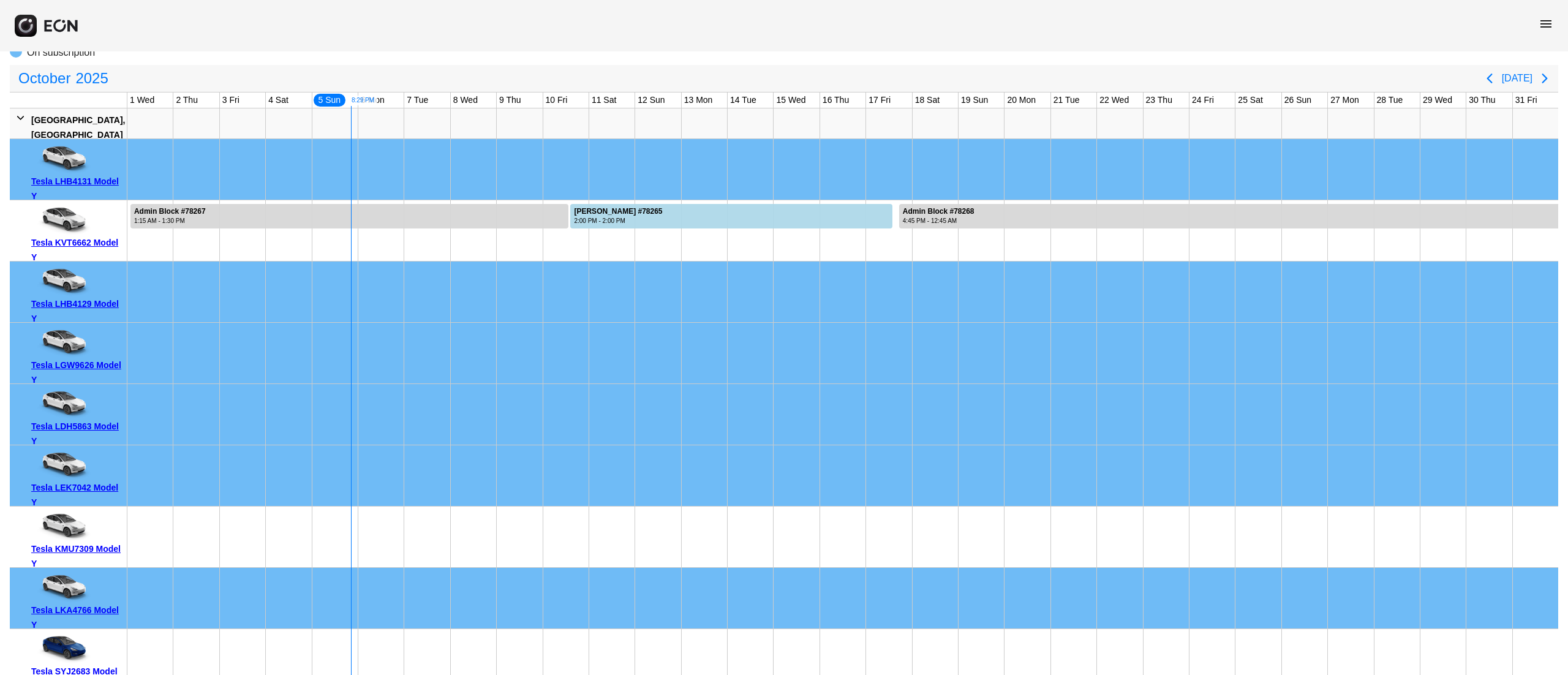
click at [99, 544] on div "Tesla KMU7309 Model Y" at bounding box center [77, 556] width 91 height 30
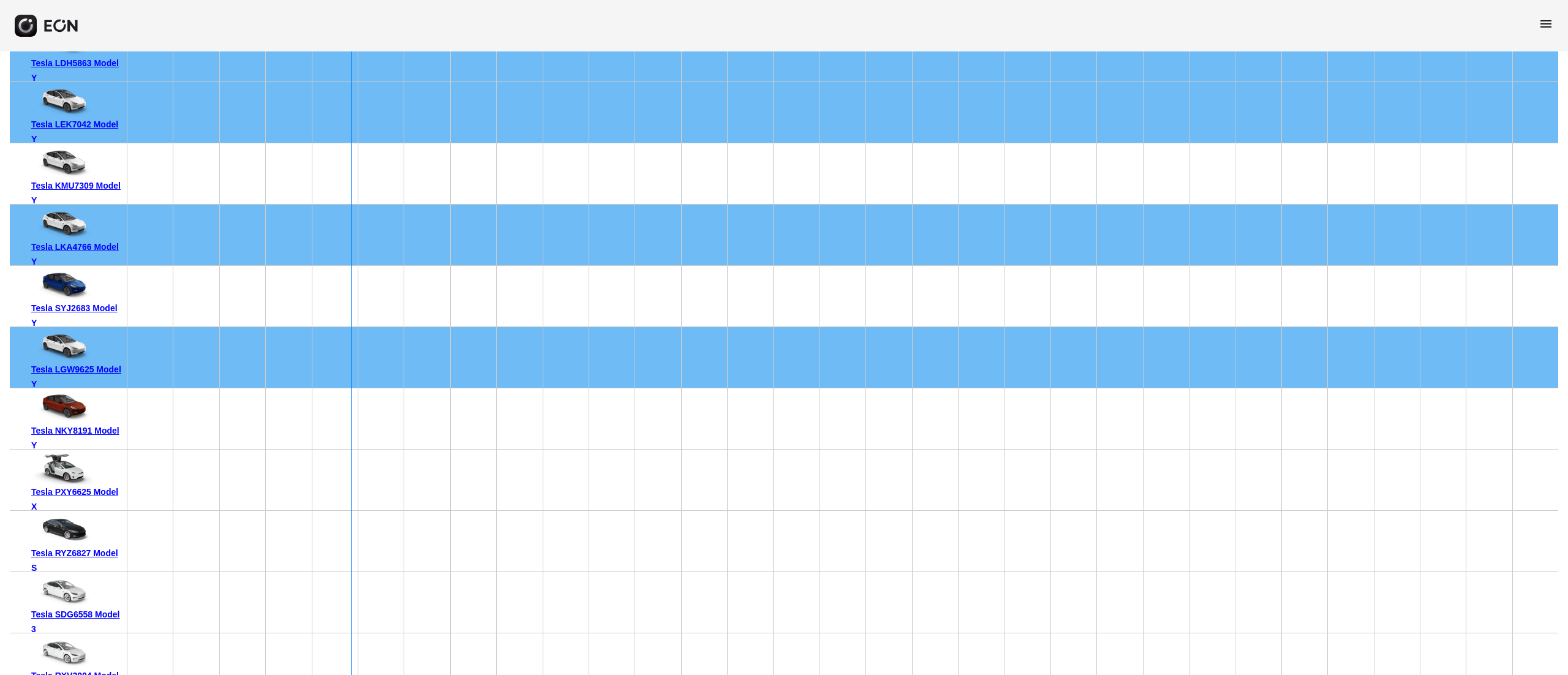
scroll to position [353, 0]
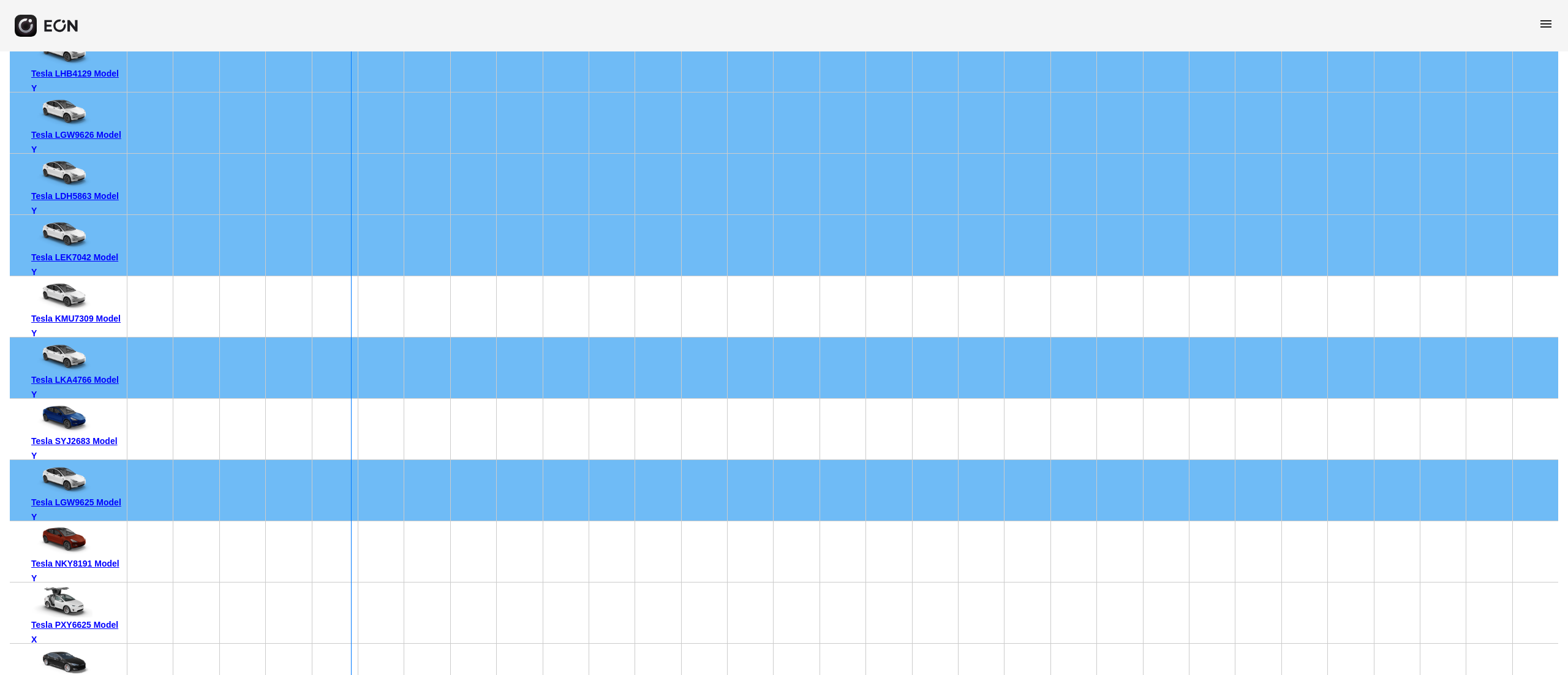
click at [107, 440] on div "Tesla SYJ2683 Model Y" at bounding box center [77, 448] width 91 height 30
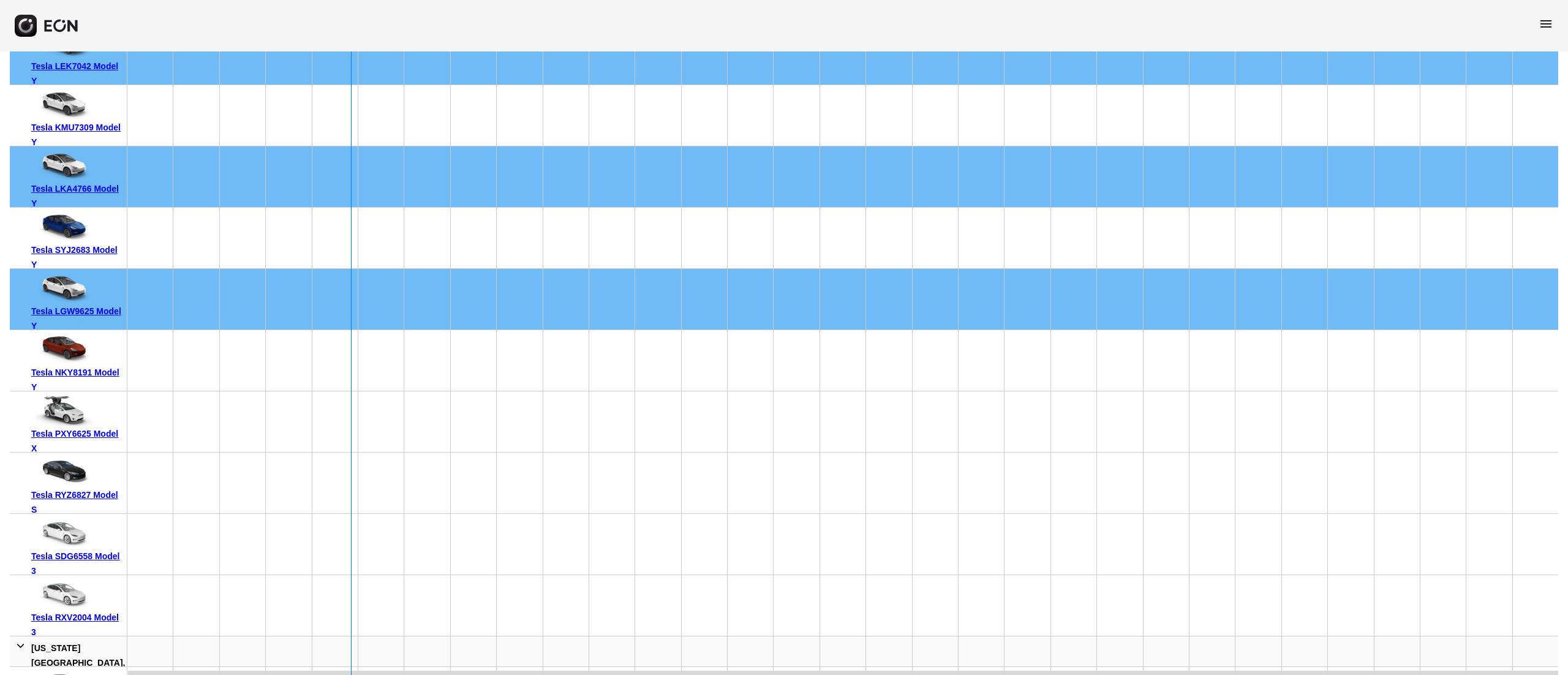
scroll to position [598, 0]
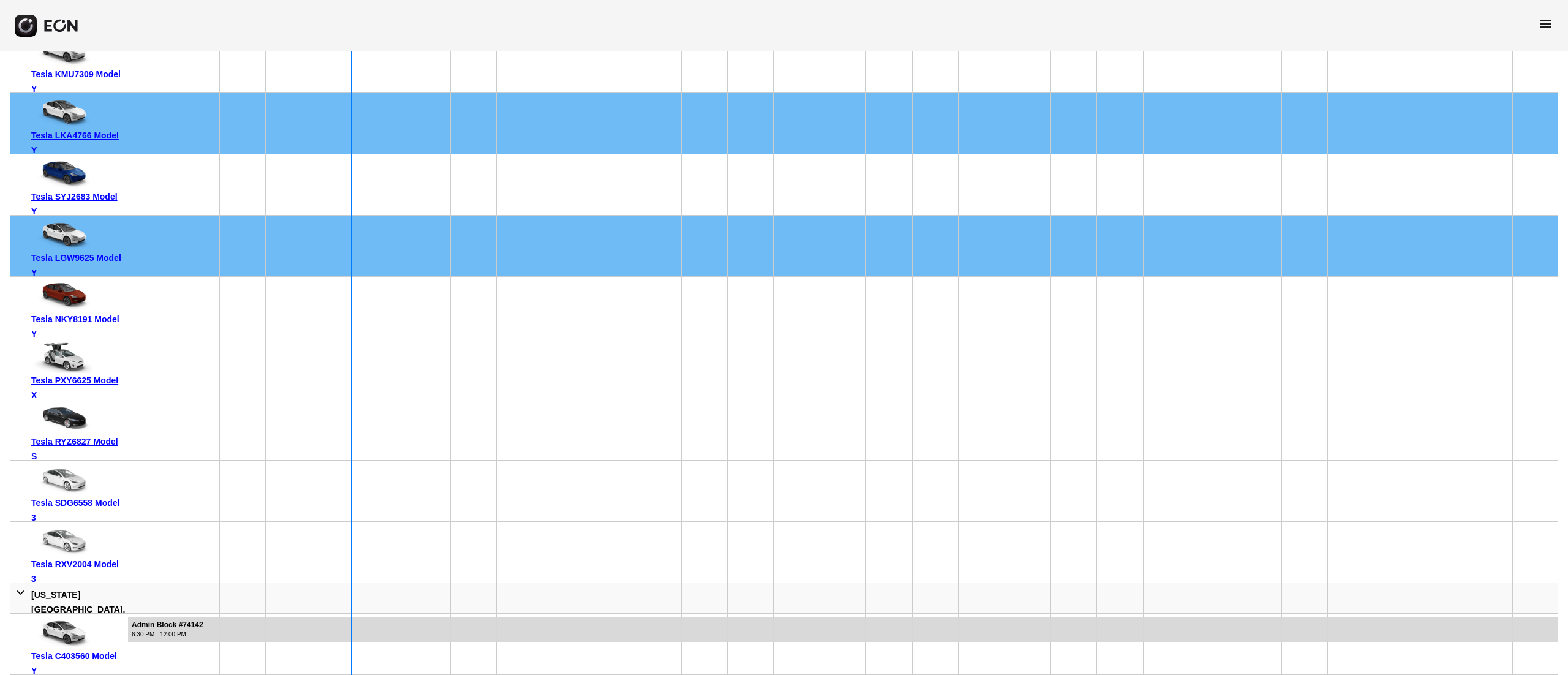
click at [99, 316] on div "Tesla NKY8191 Model Y" at bounding box center [77, 327] width 91 height 30
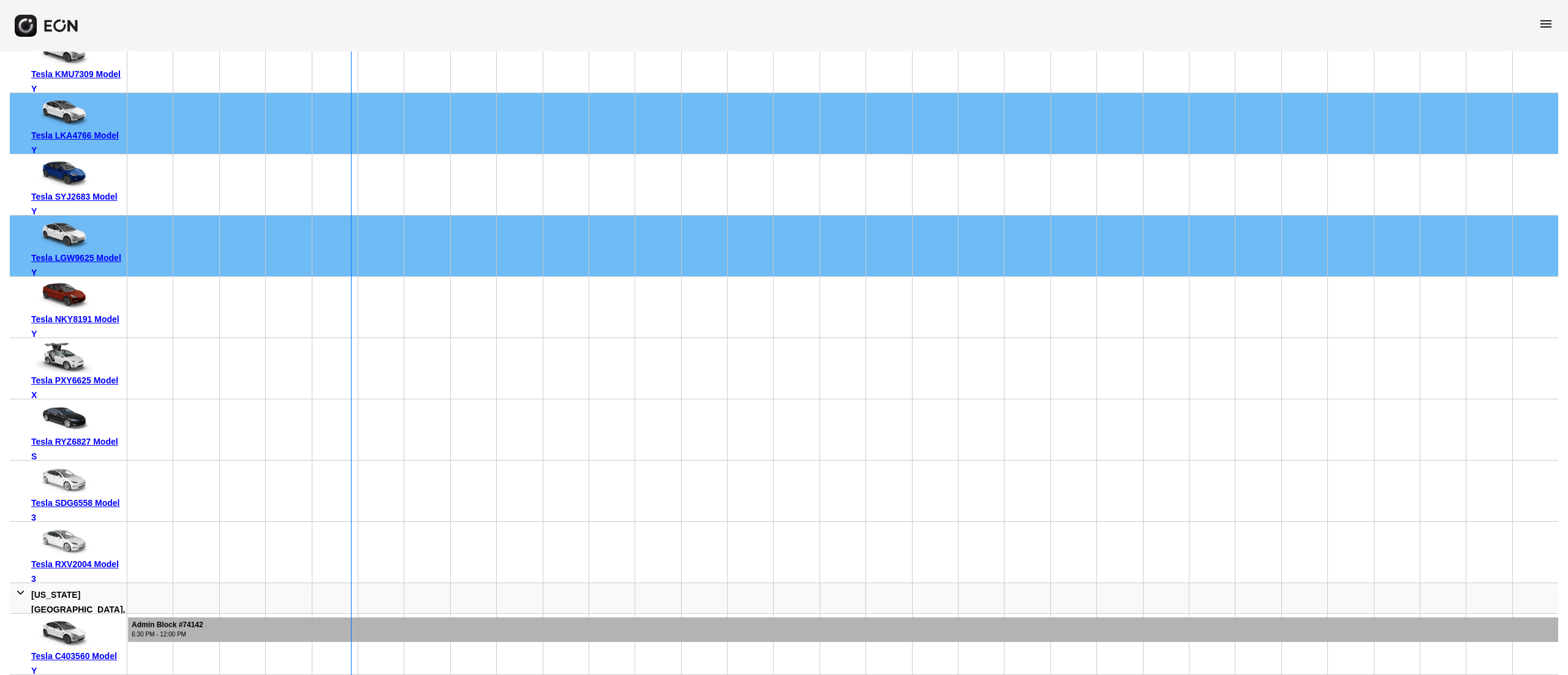
click at [462, 631] on div at bounding box center [843, 629] width 1430 height 24
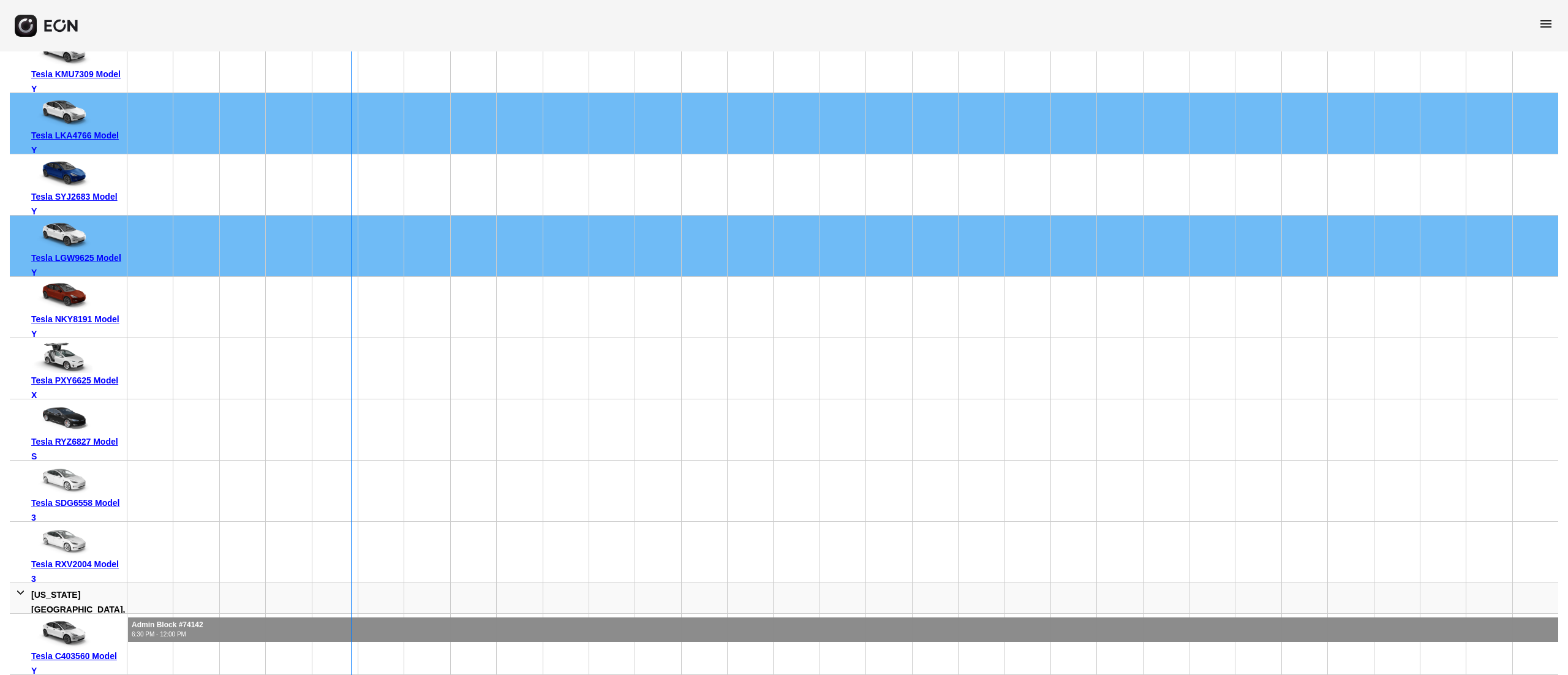
click at [87, 563] on div "Tesla RXV2004 Model 3" at bounding box center [77, 571] width 91 height 30
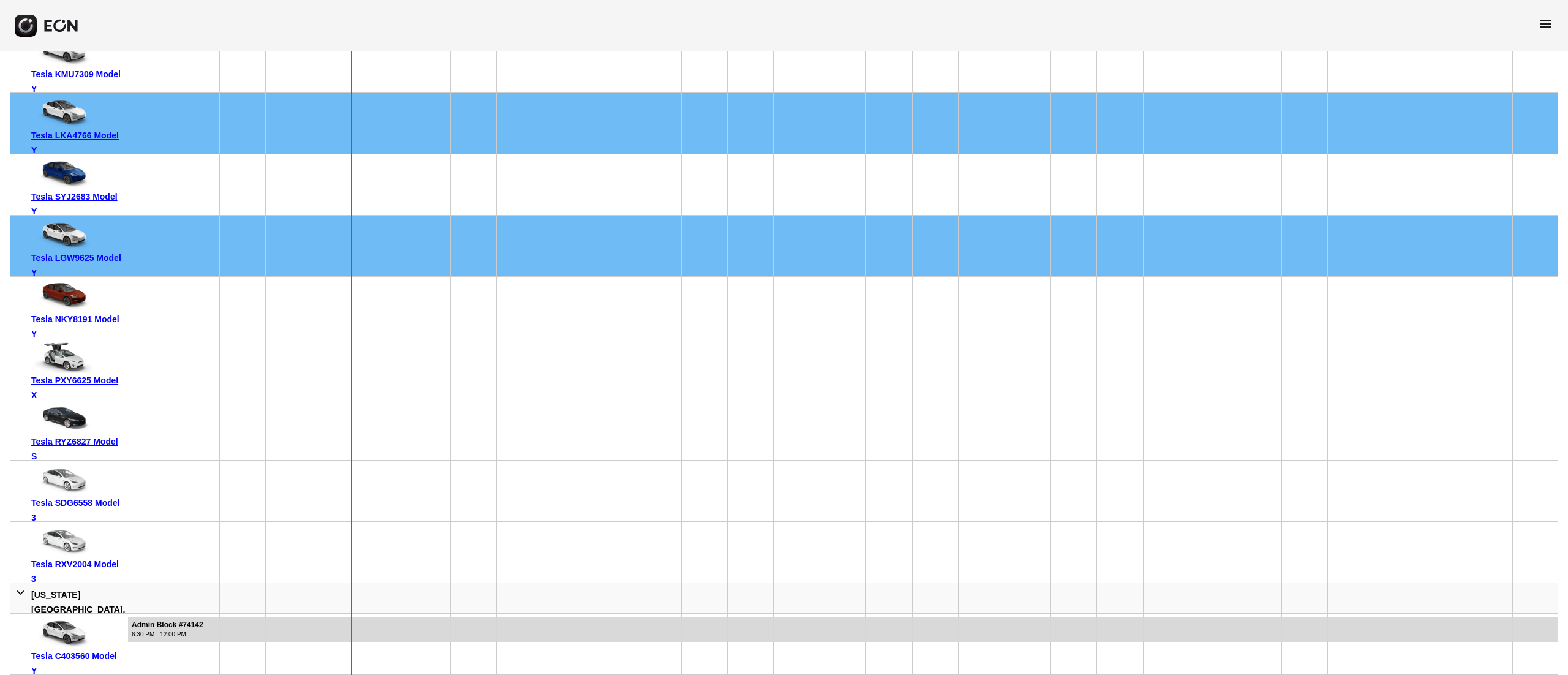
click at [101, 507] on div "Tesla SDG6558 Model 3" at bounding box center [77, 510] width 91 height 30
click at [97, 653] on div "Tesla C403560 Model Y" at bounding box center [77, 664] width 91 height 30
click at [108, 656] on div "Tesla C403560 Model Y" at bounding box center [77, 664] width 91 height 30
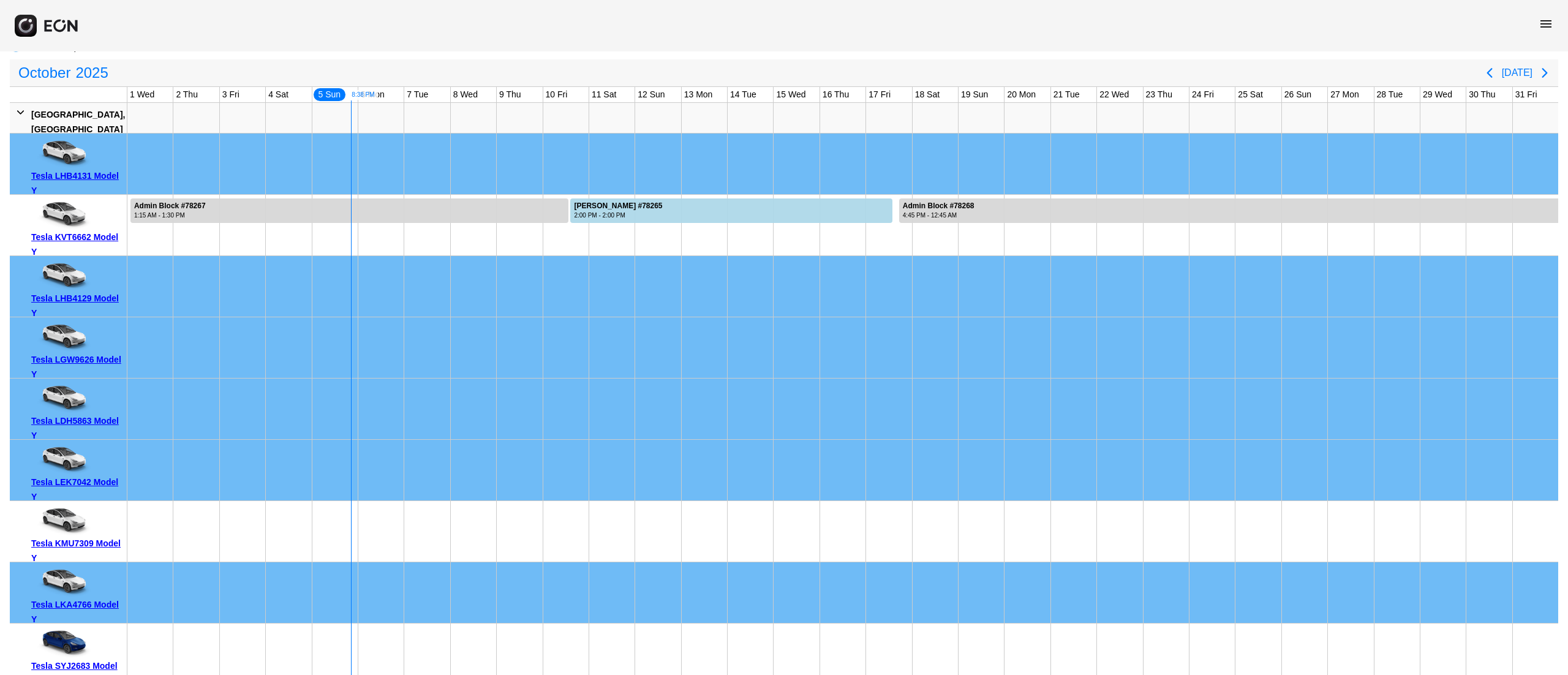
scroll to position [0, 0]
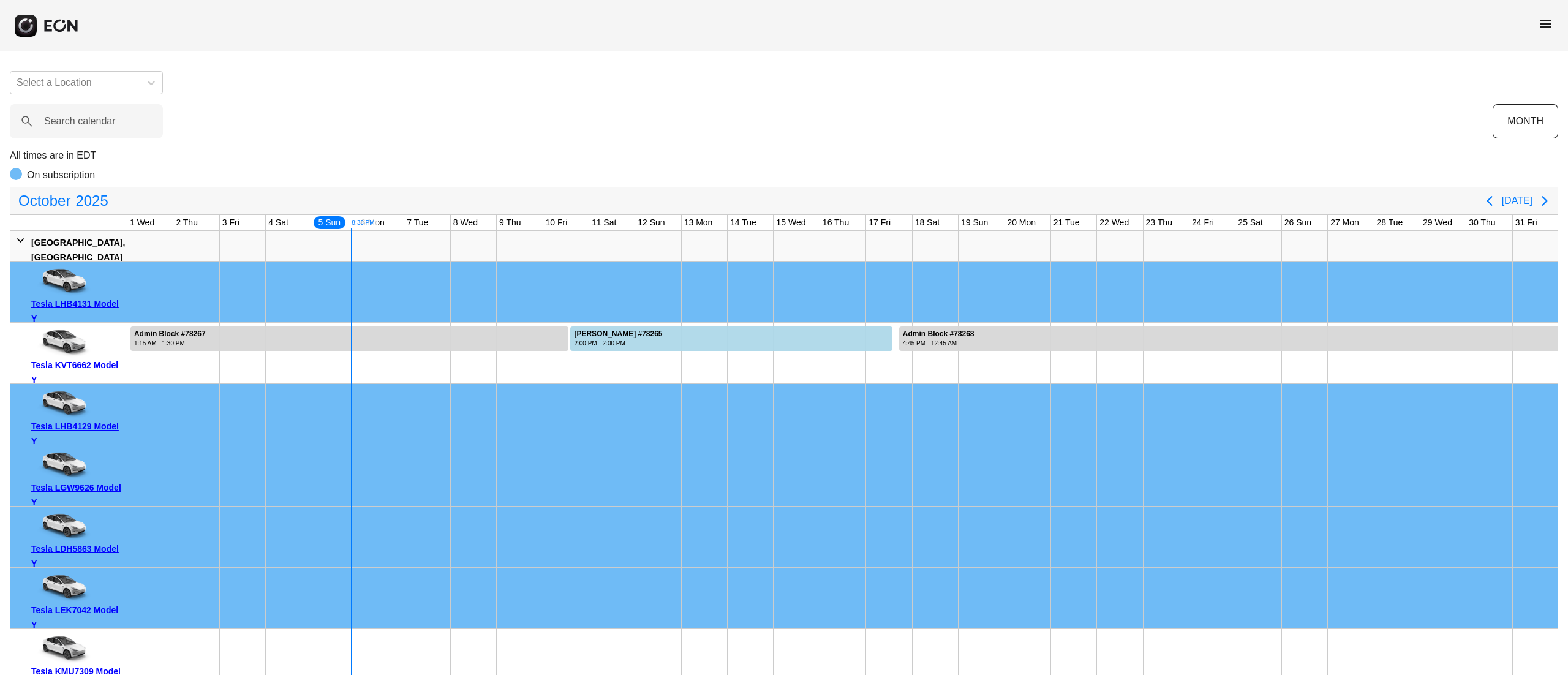
click at [1555, 26] on div "menu" at bounding box center [784, 26] width 1568 height 52
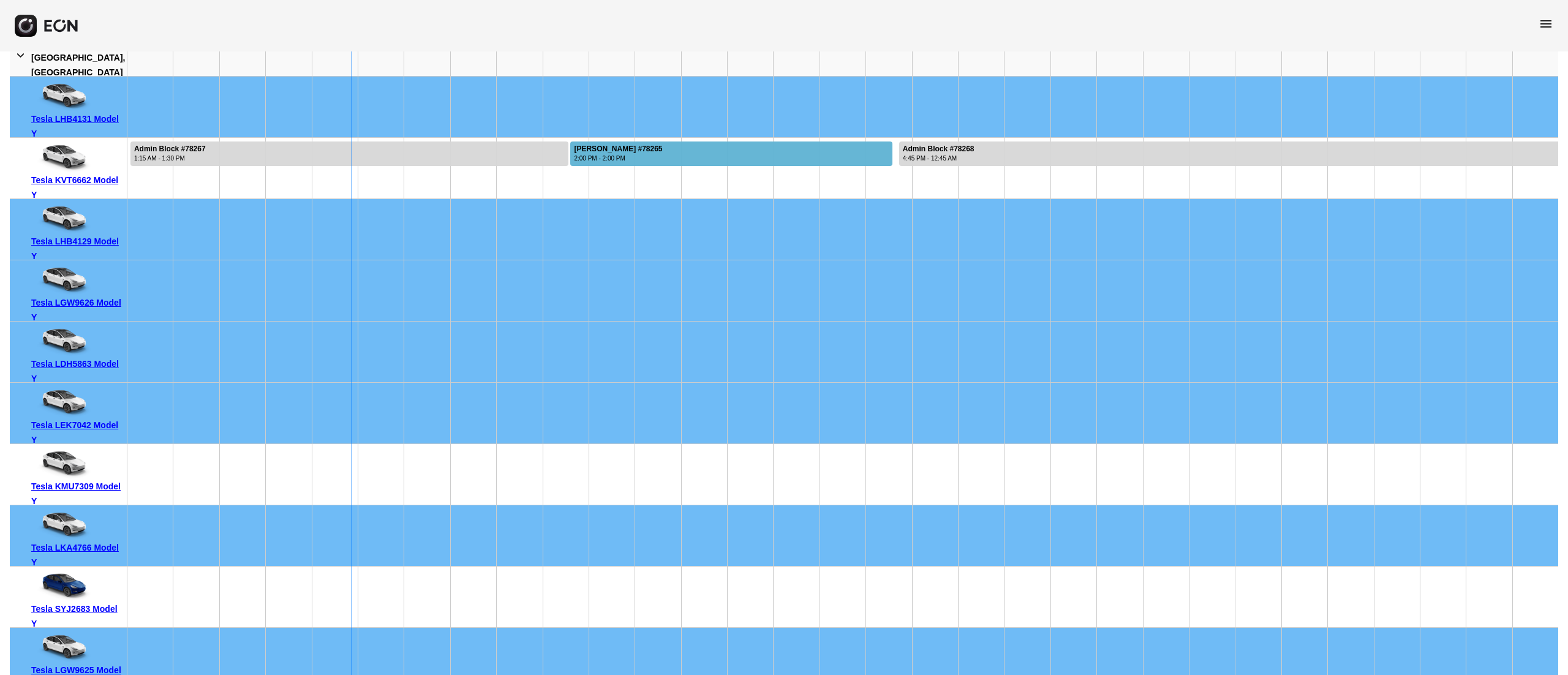
scroll to position [598, 0]
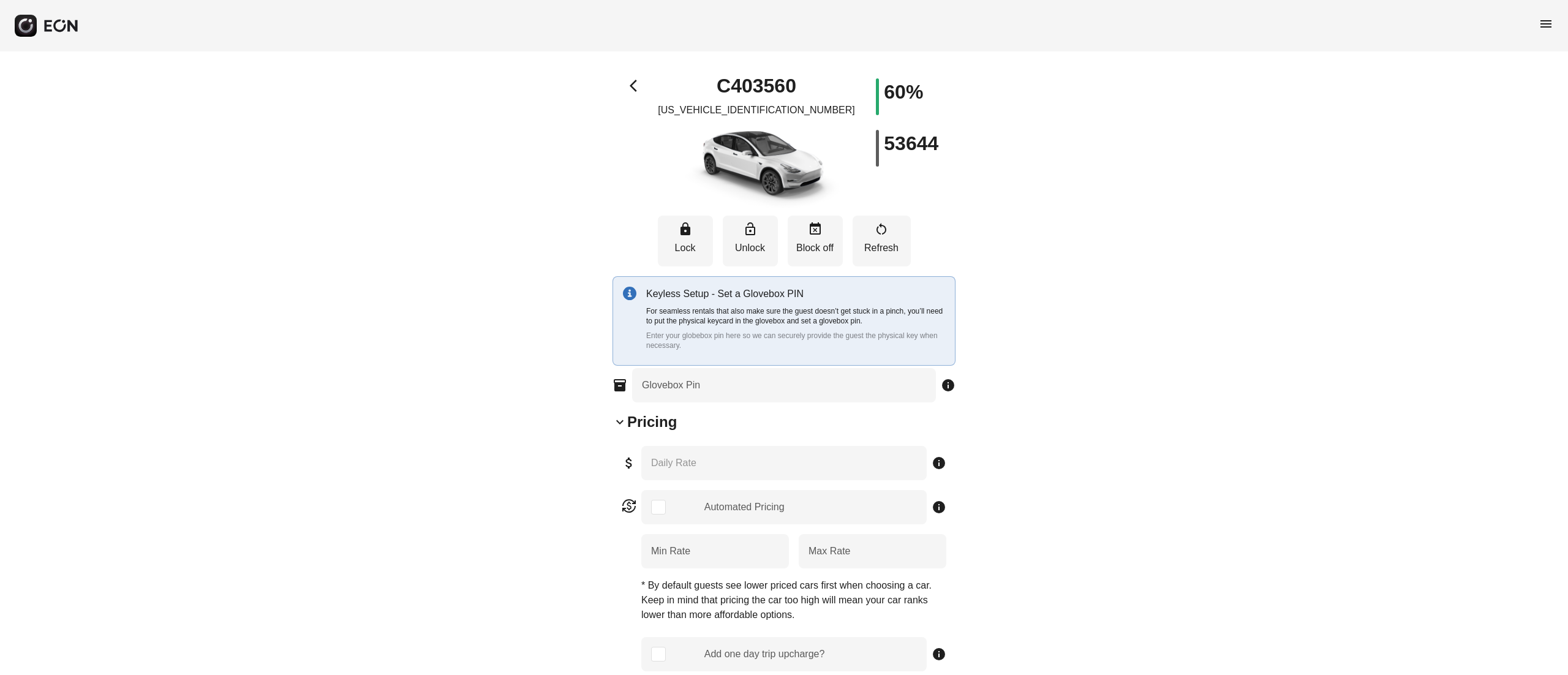
type Pin "****"
type Rate "***"
type Rate "**"
type Rate "***"
type \% "**"
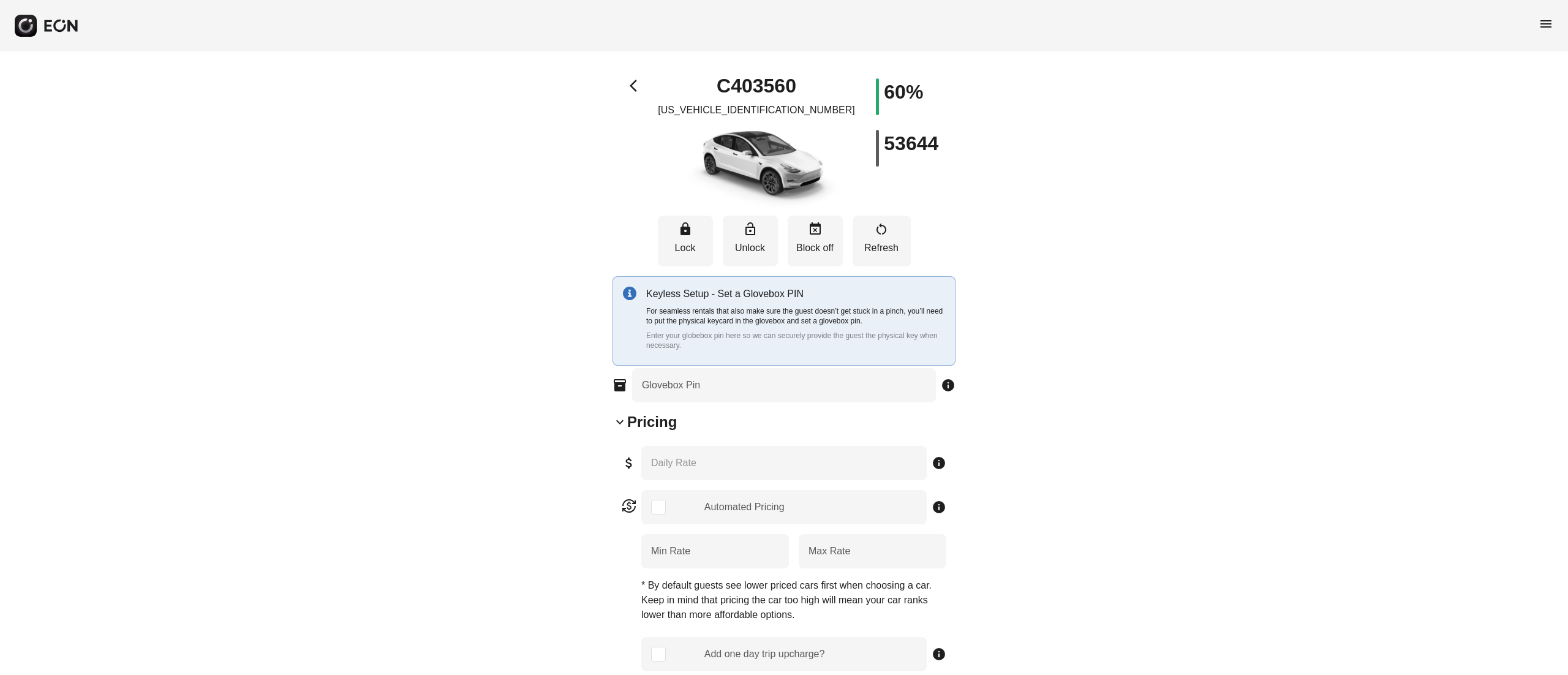
type Book "*"
type \(miles\) "***"
type Plate "*******"
type Drive "****"
type Seats "*"
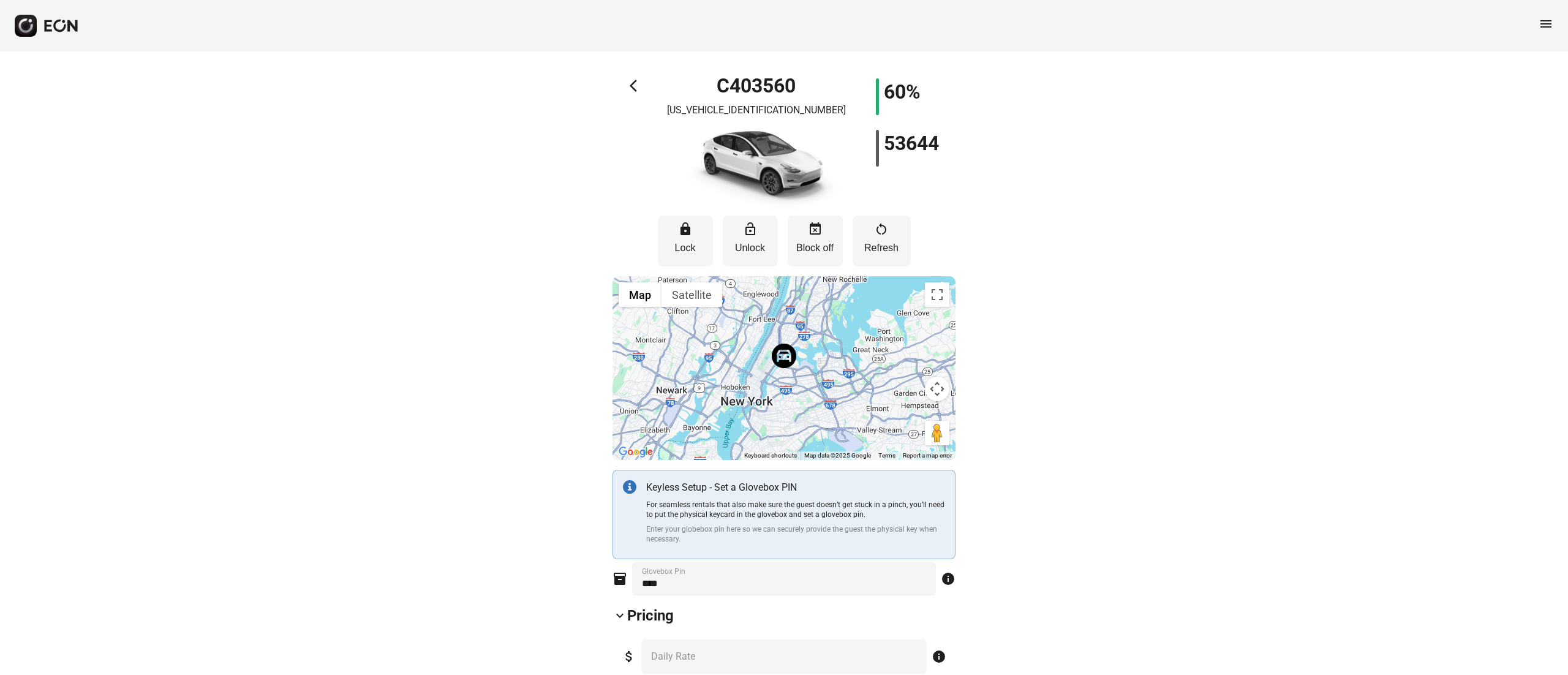
click at [774, 83] on h1 "C403560" at bounding box center [756, 86] width 79 height 15
copy h1 "C403560"
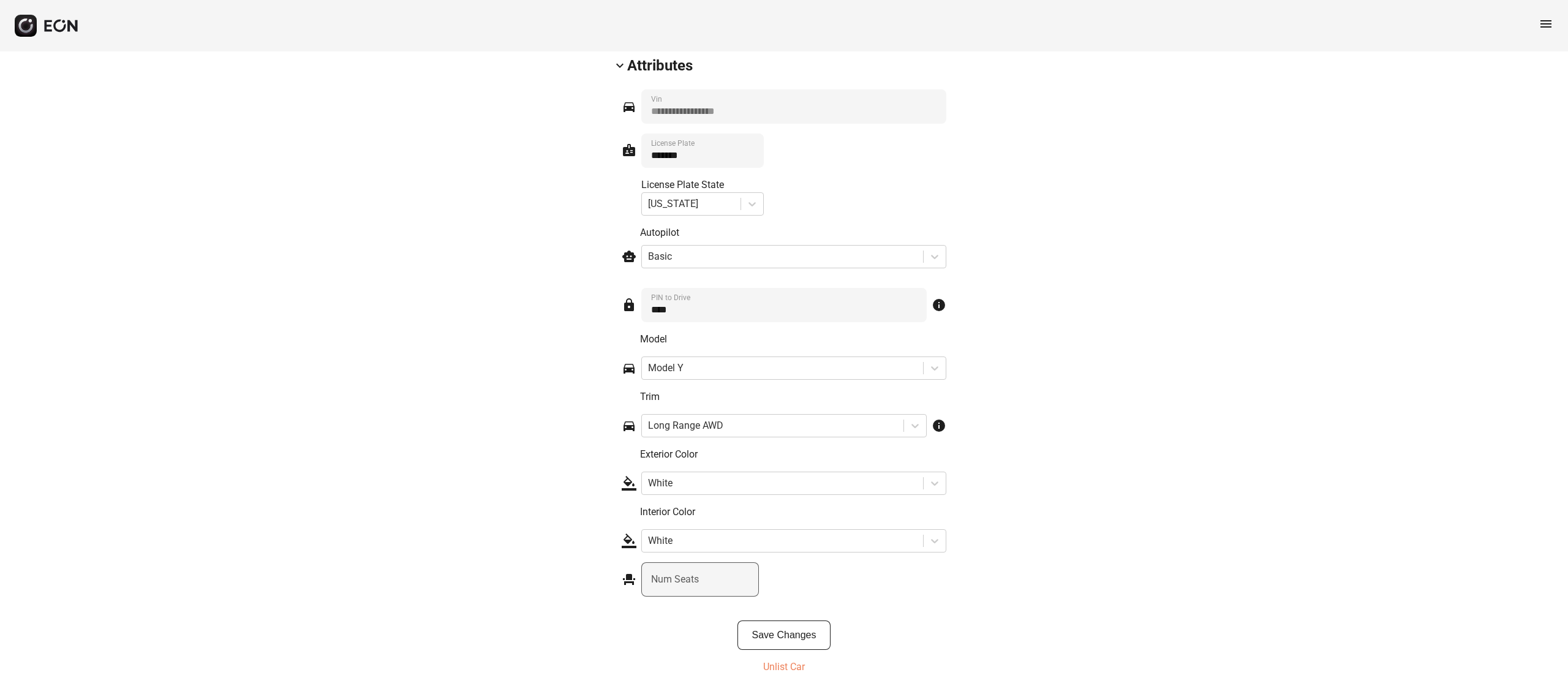
scroll to position [1760, 0]
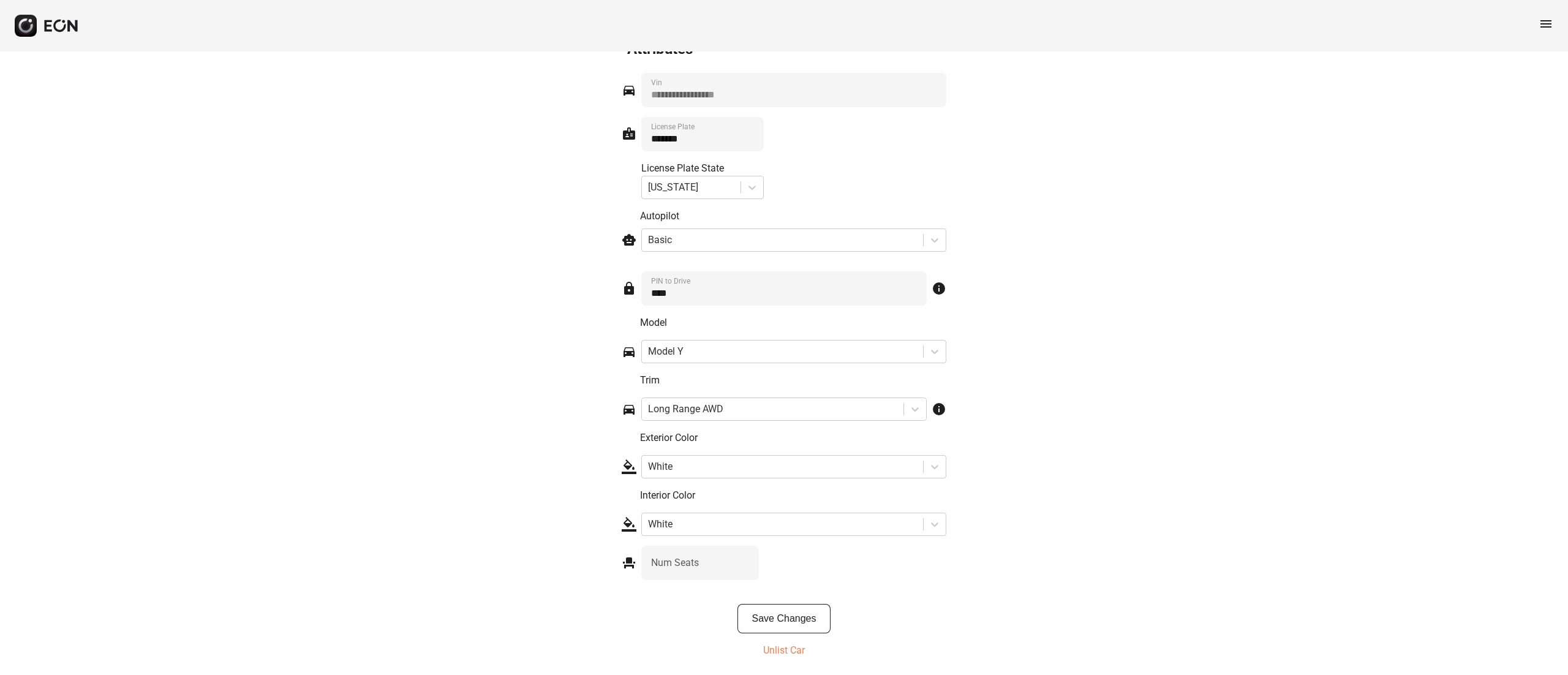
click at [785, 652] on p "Unlist Car" at bounding box center [784, 651] width 42 height 15
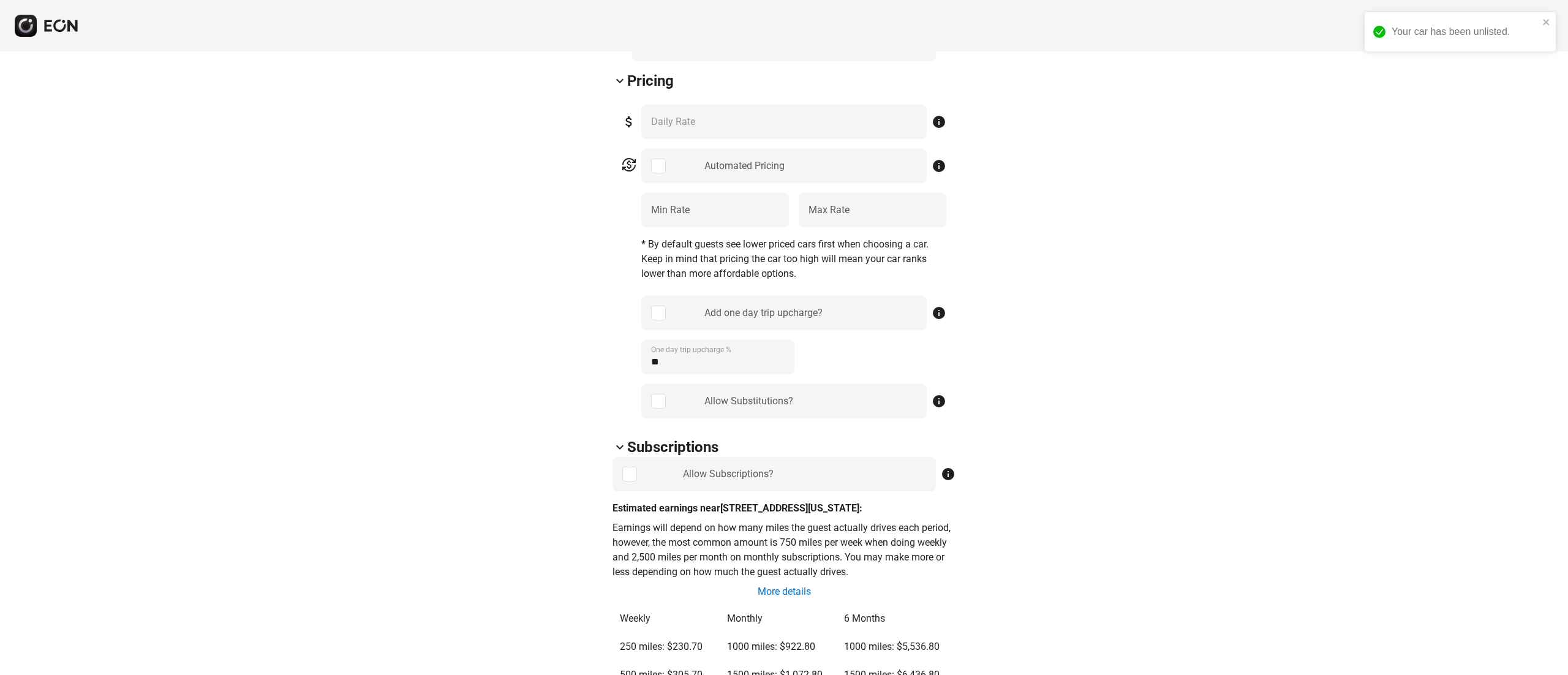
scroll to position [0, 0]
